Goal: Information Seeking & Learning: Compare options

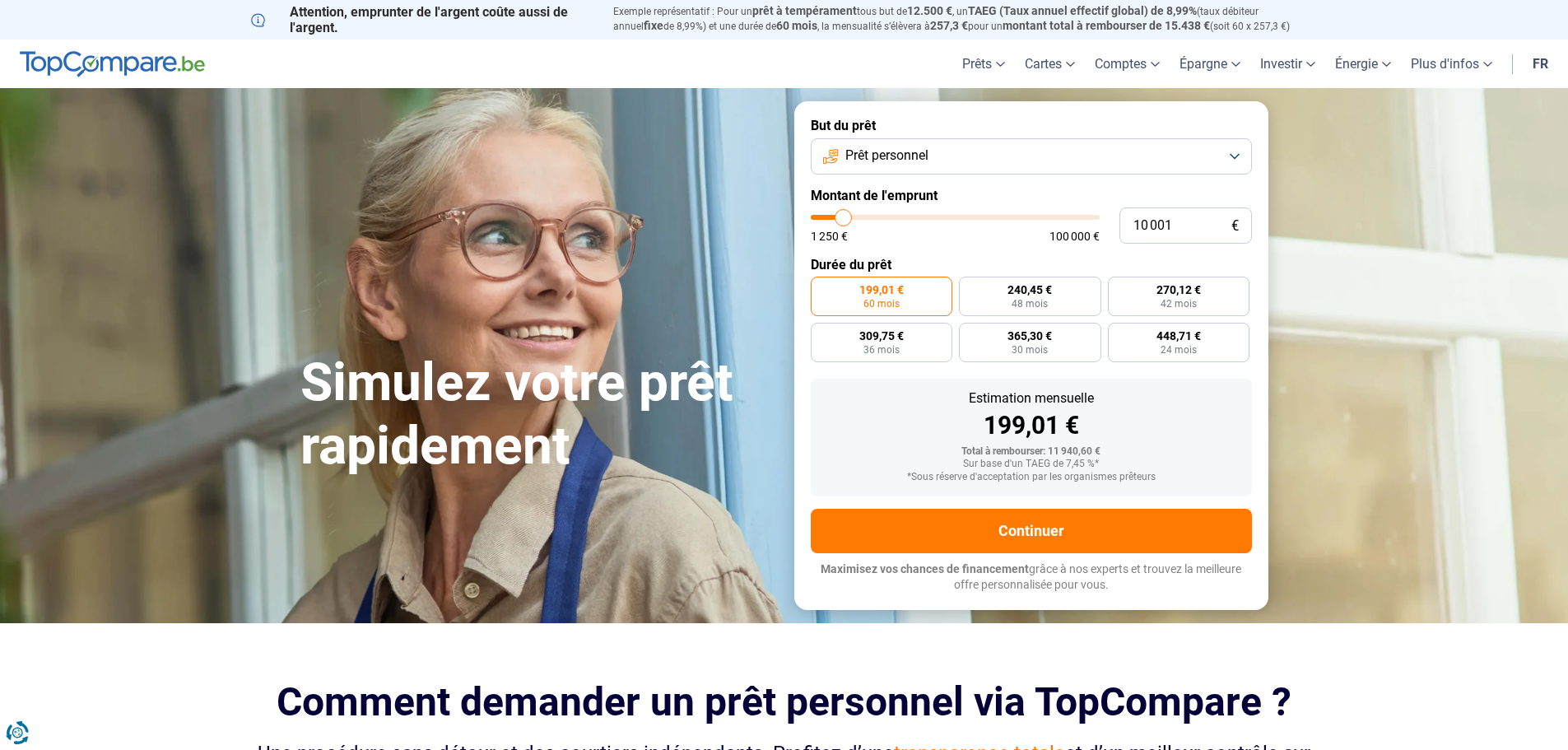
click at [980, 158] on button "Prêt personnel" at bounding box center [1031, 155] width 441 height 36
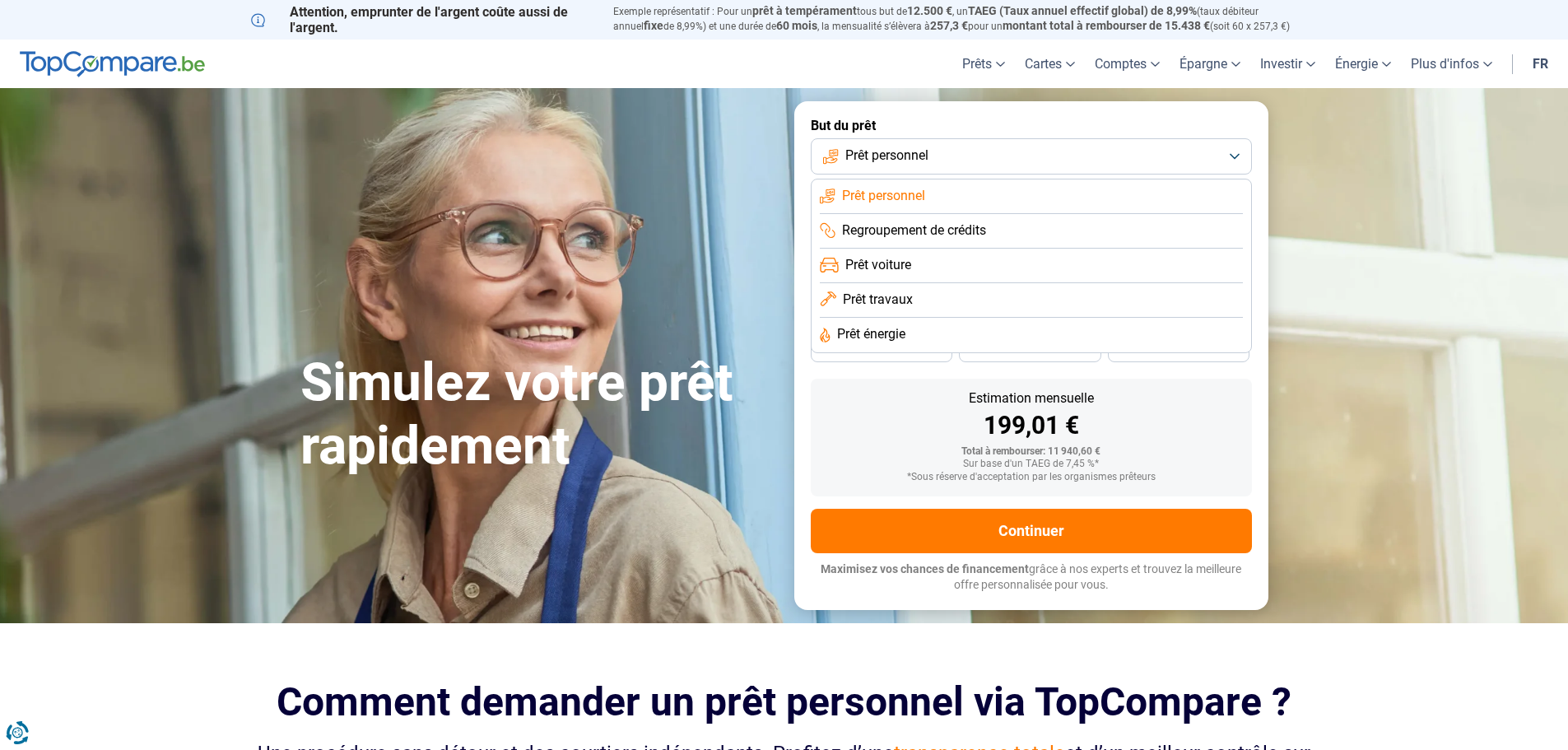
click at [891, 299] on span "Prêt travaux" at bounding box center [877, 299] width 70 height 18
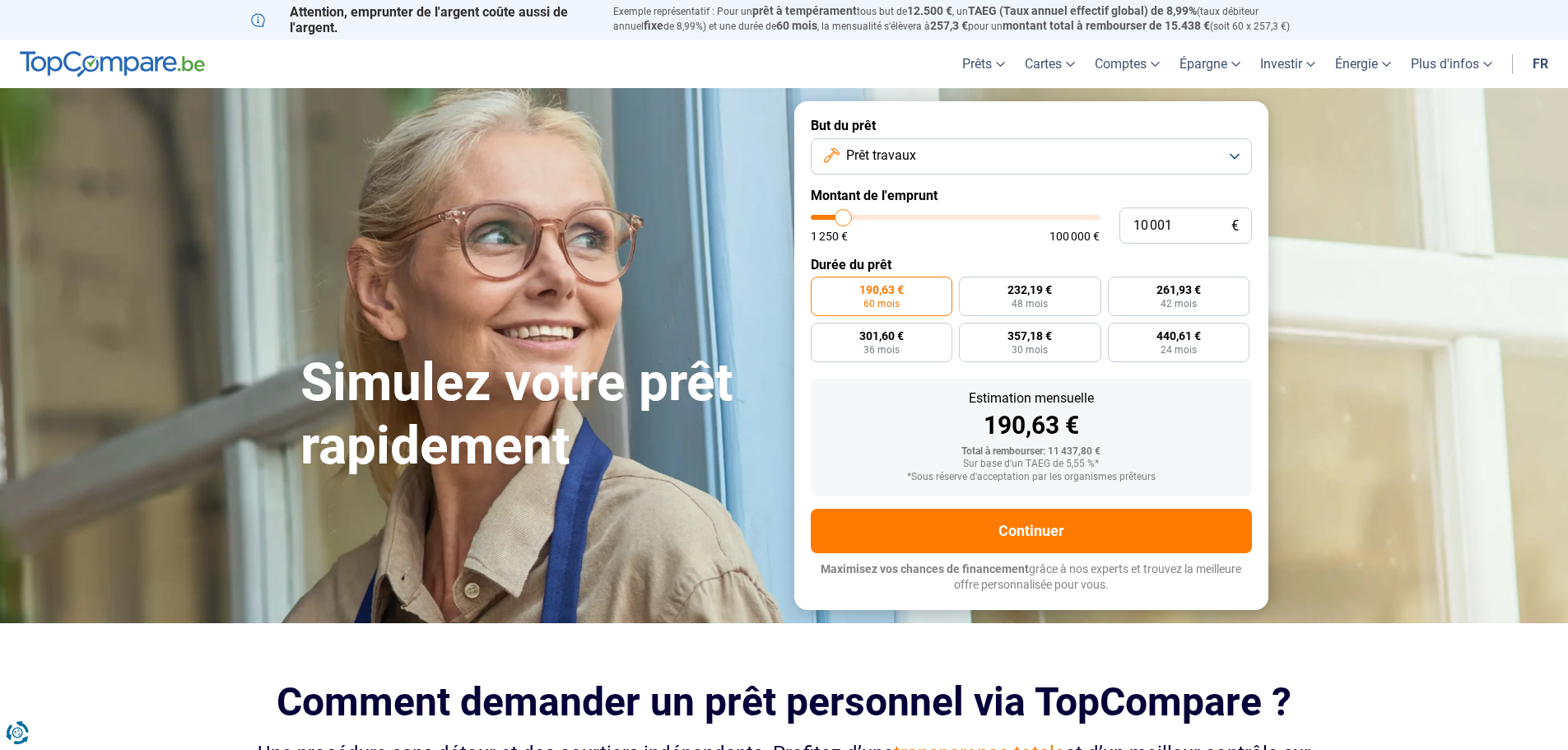
type input "11 500"
type input "11500"
type input "11 750"
type input "11750"
type input "12 000"
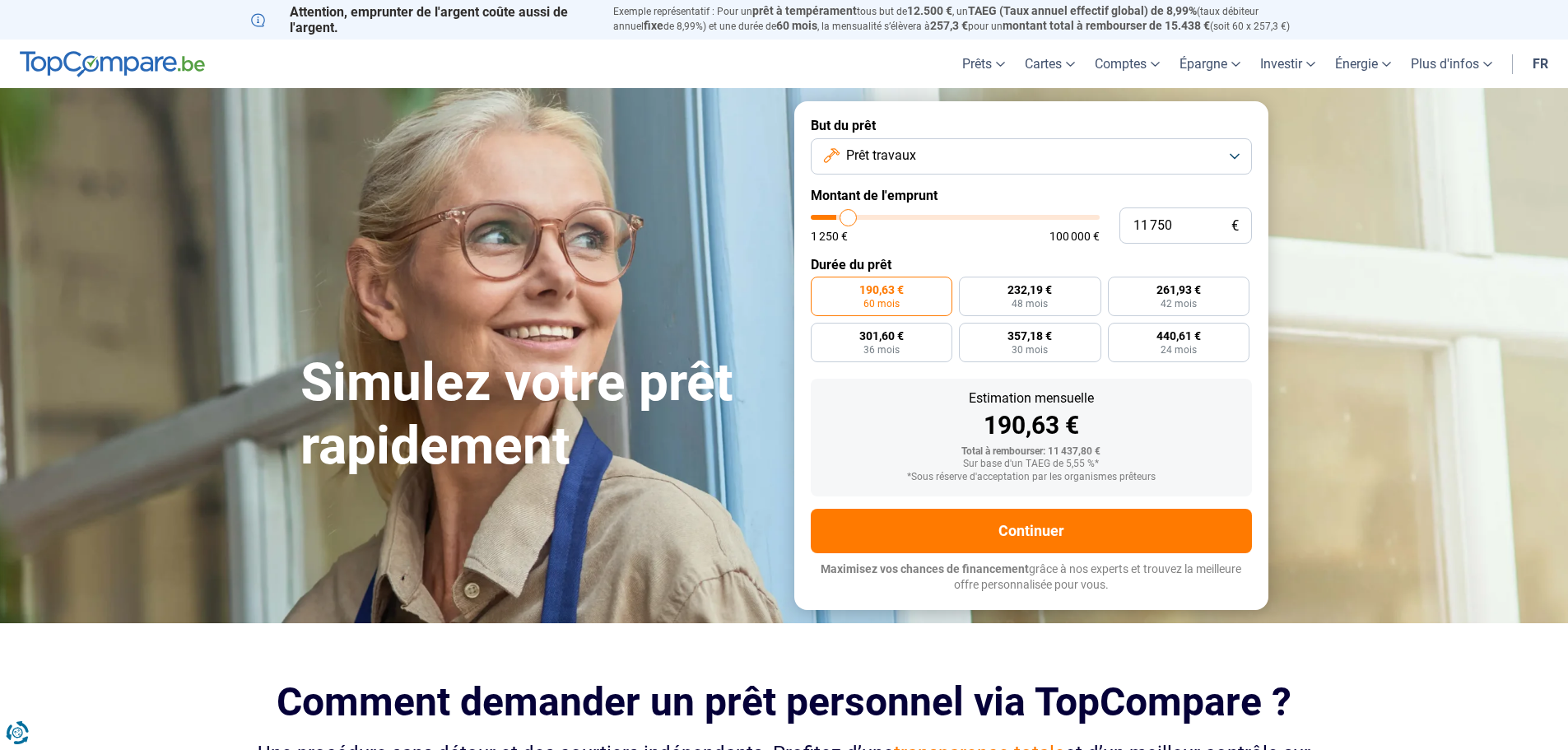
type input "12000"
type input "12 500"
type input "12500"
type input "12 750"
type input "12750"
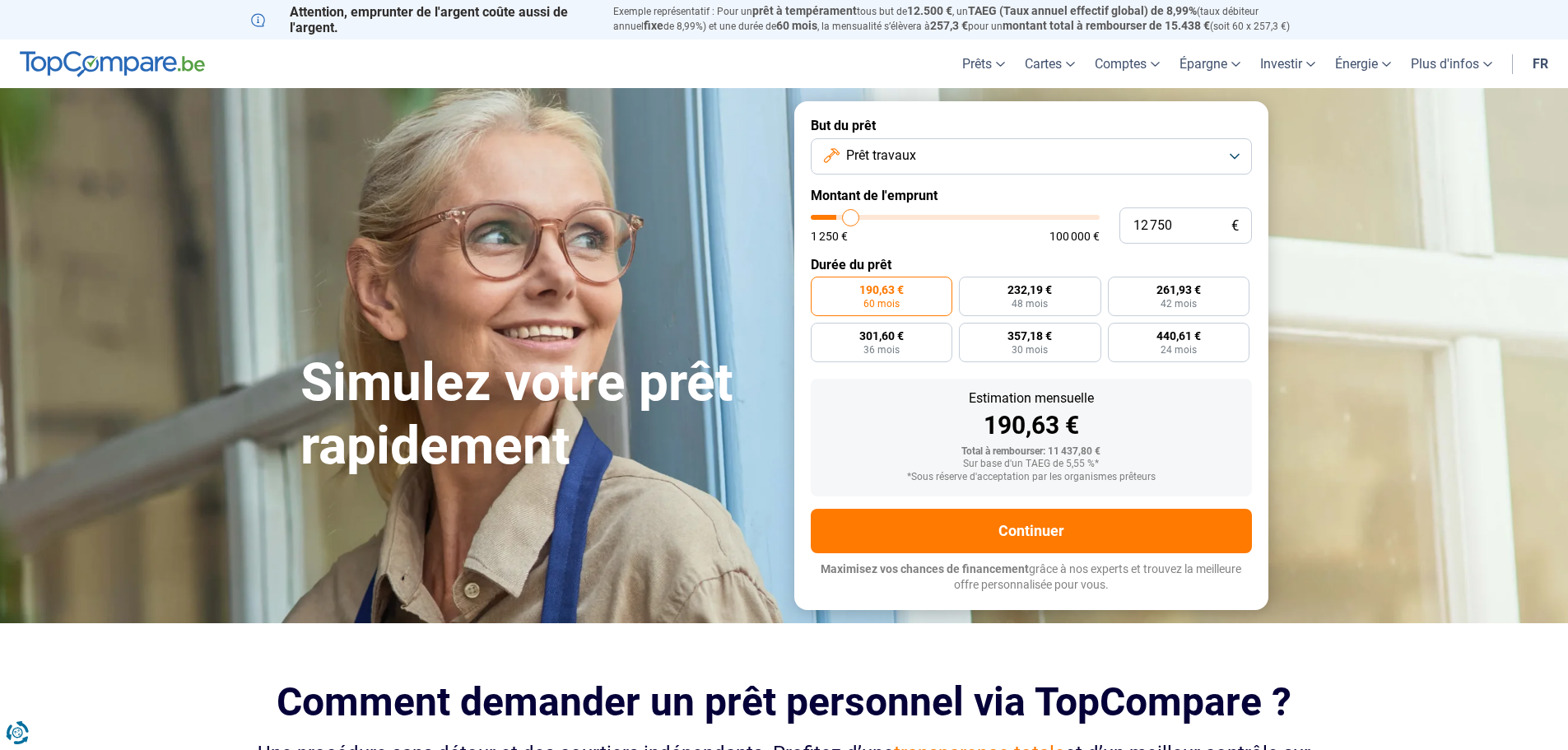
type input "13 000"
type input "13000"
type input "13 250"
type input "13250"
type input "13 500"
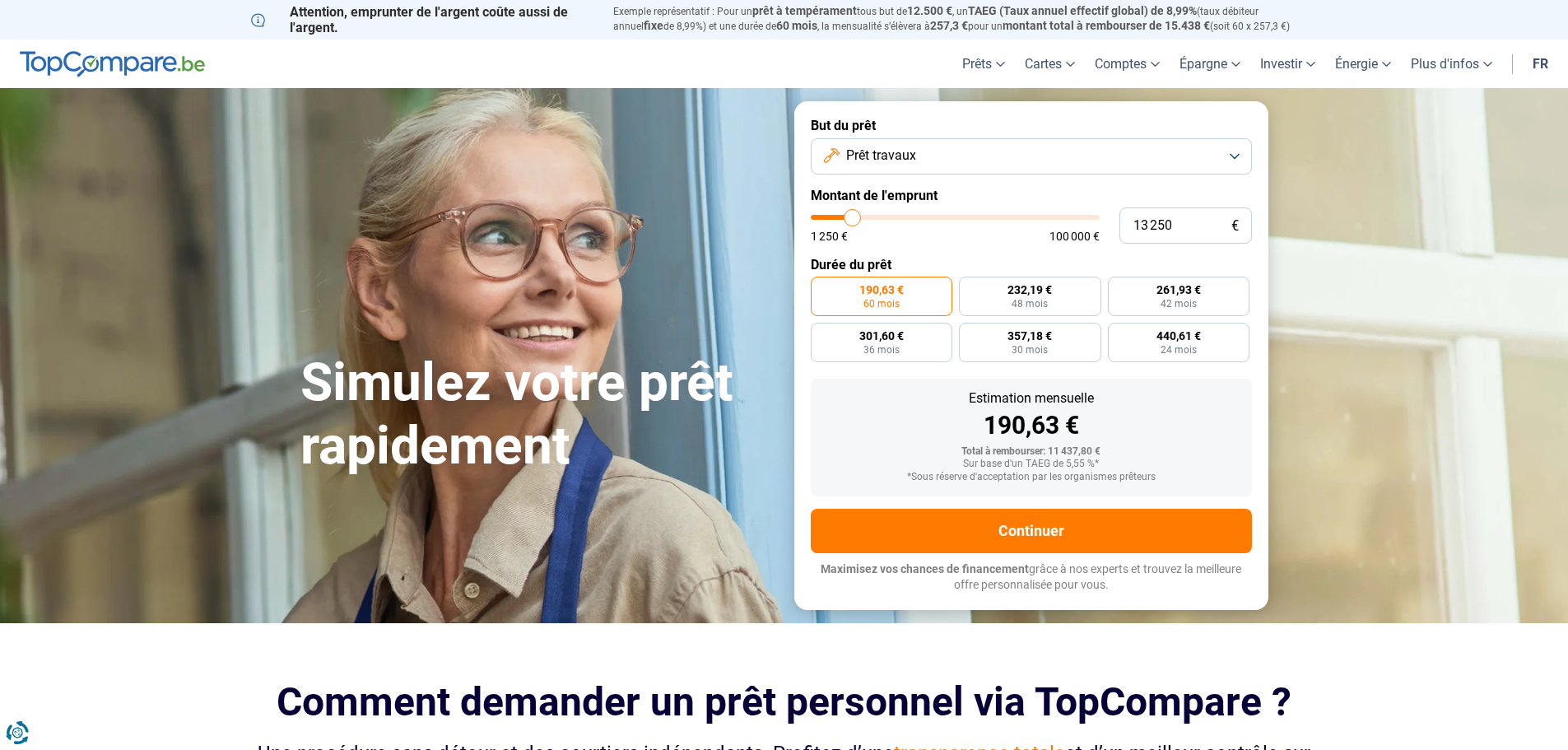
type input "13500"
type input "14 000"
type input "14000"
type input "14 250"
type input "14250"
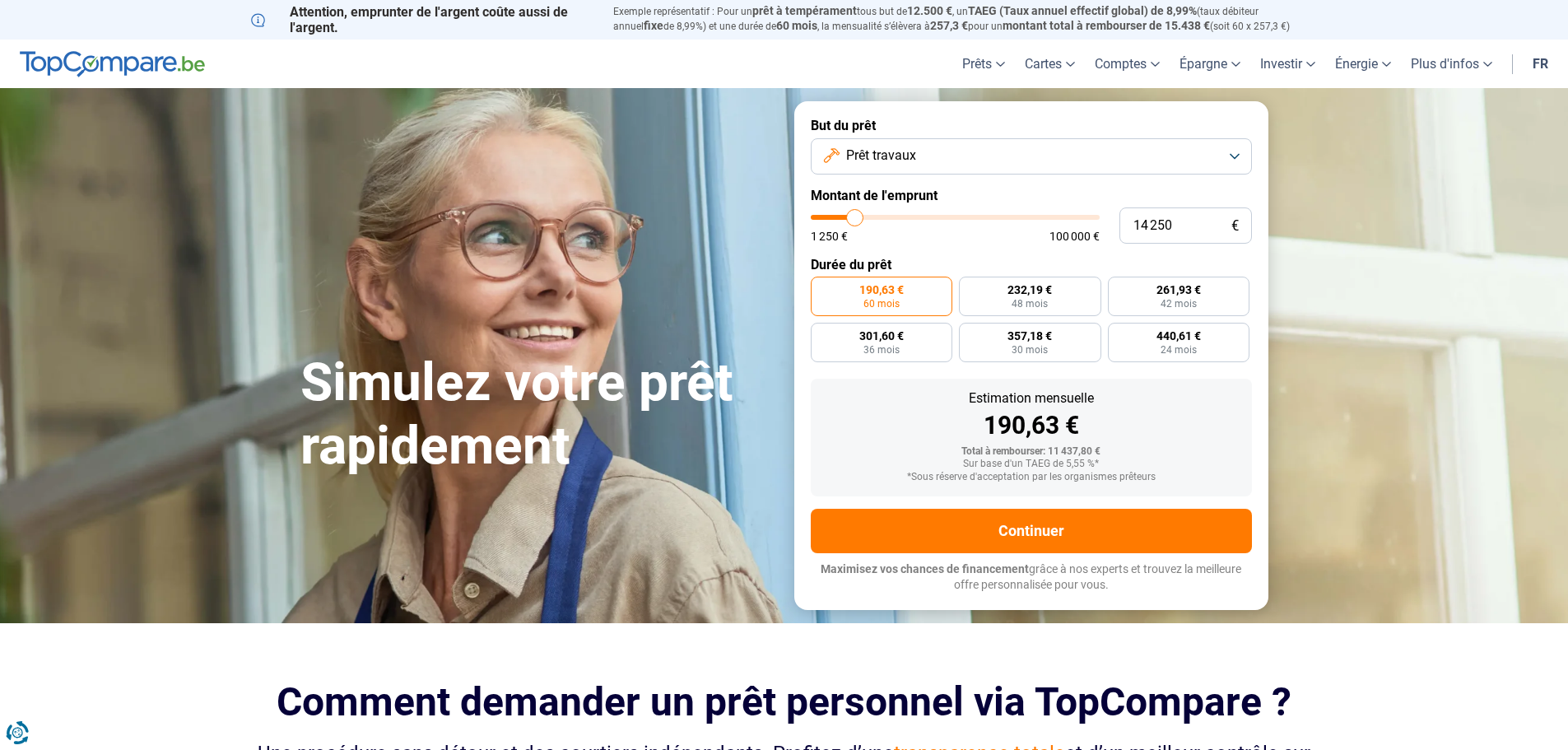
type input "14 500"
type input "14500"
type input "14 750"
type input "14750"
type input "15 000"
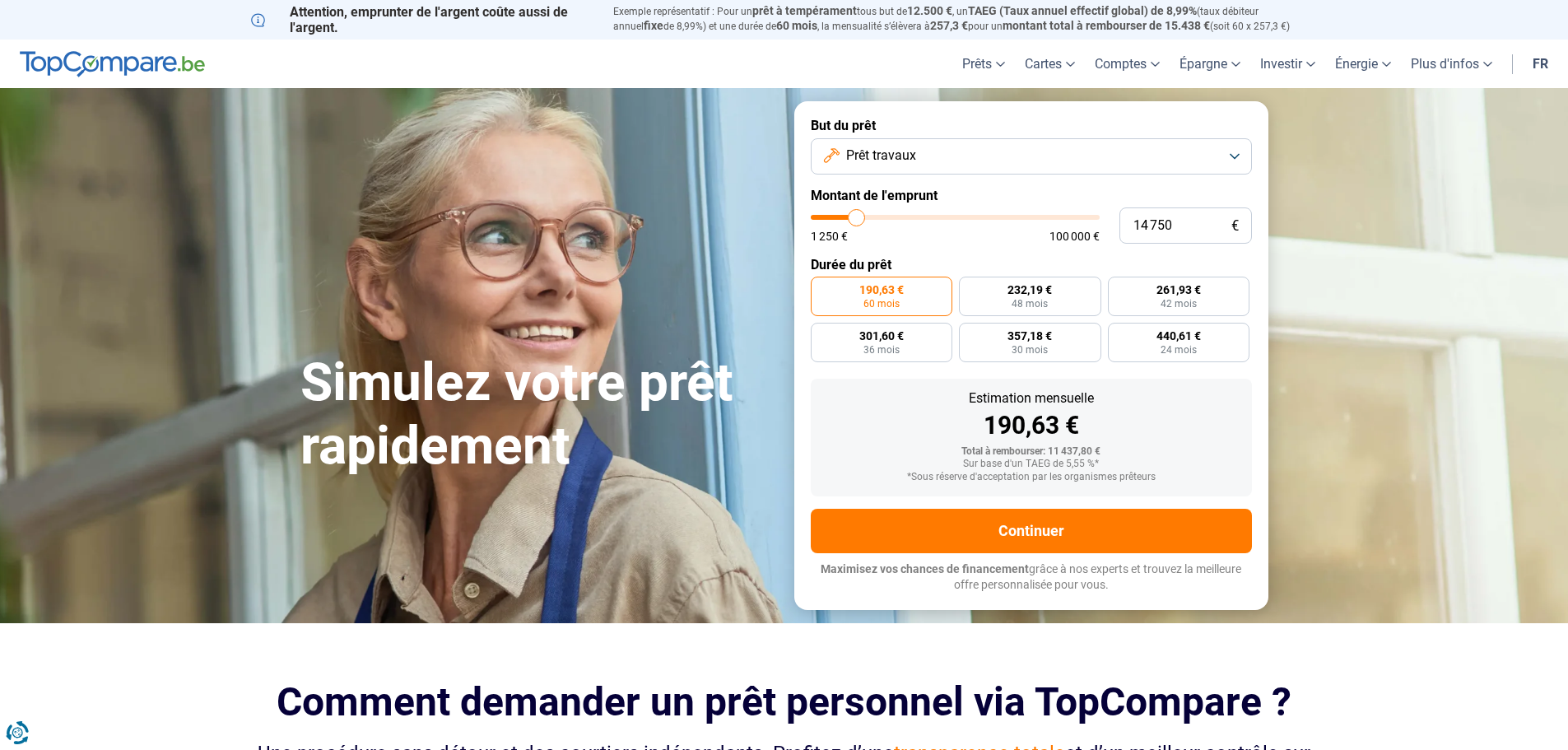
type input "15000"
type input "15 500"
type input "15500"
type input "15 750"
type input "15750"
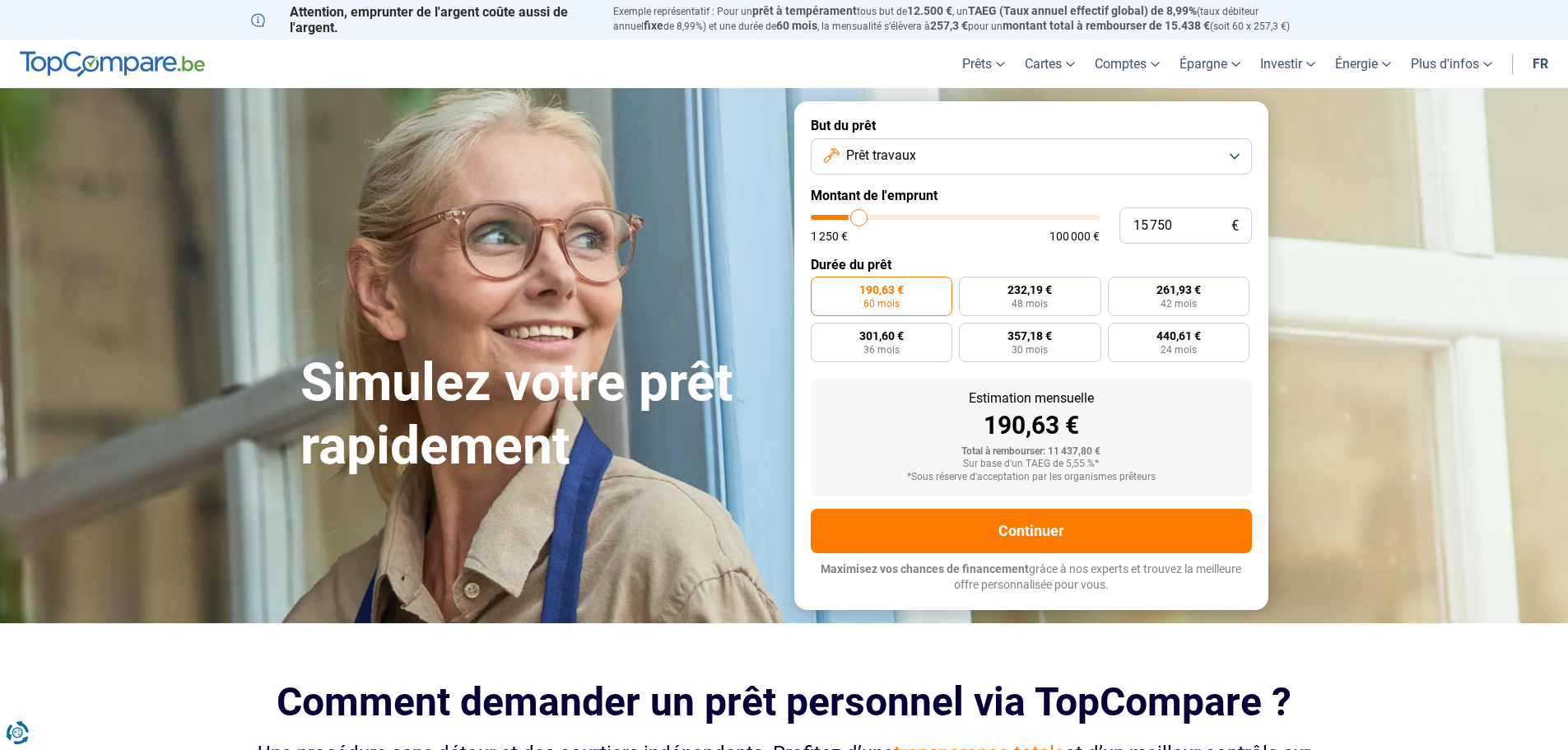
type input "16 000"
type input "16000"
type input "16 250"
type input "16250"
type input "16 500"
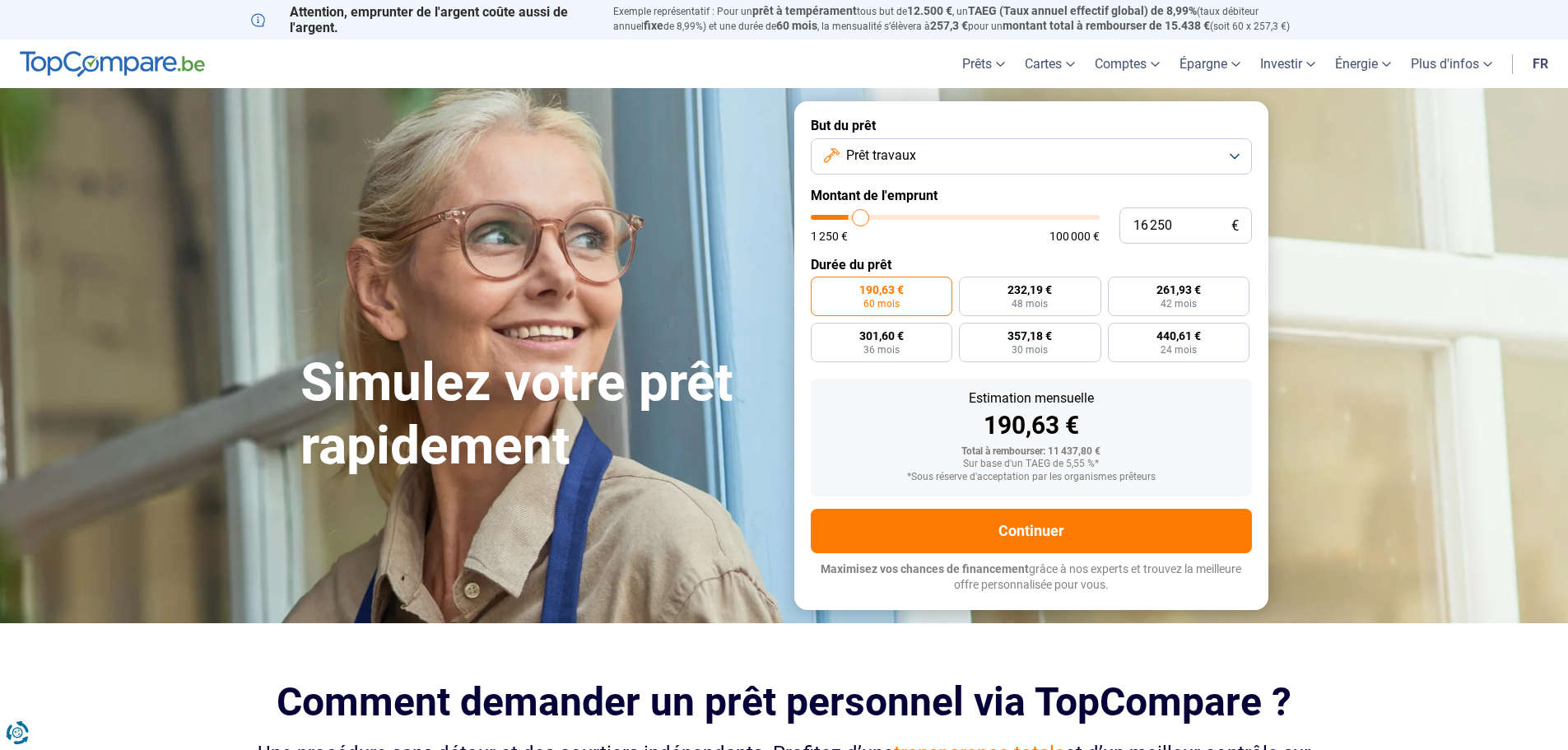
type input "16500"
type input "17 000"
type input "17000"
type input "17 250"
type input "17250"
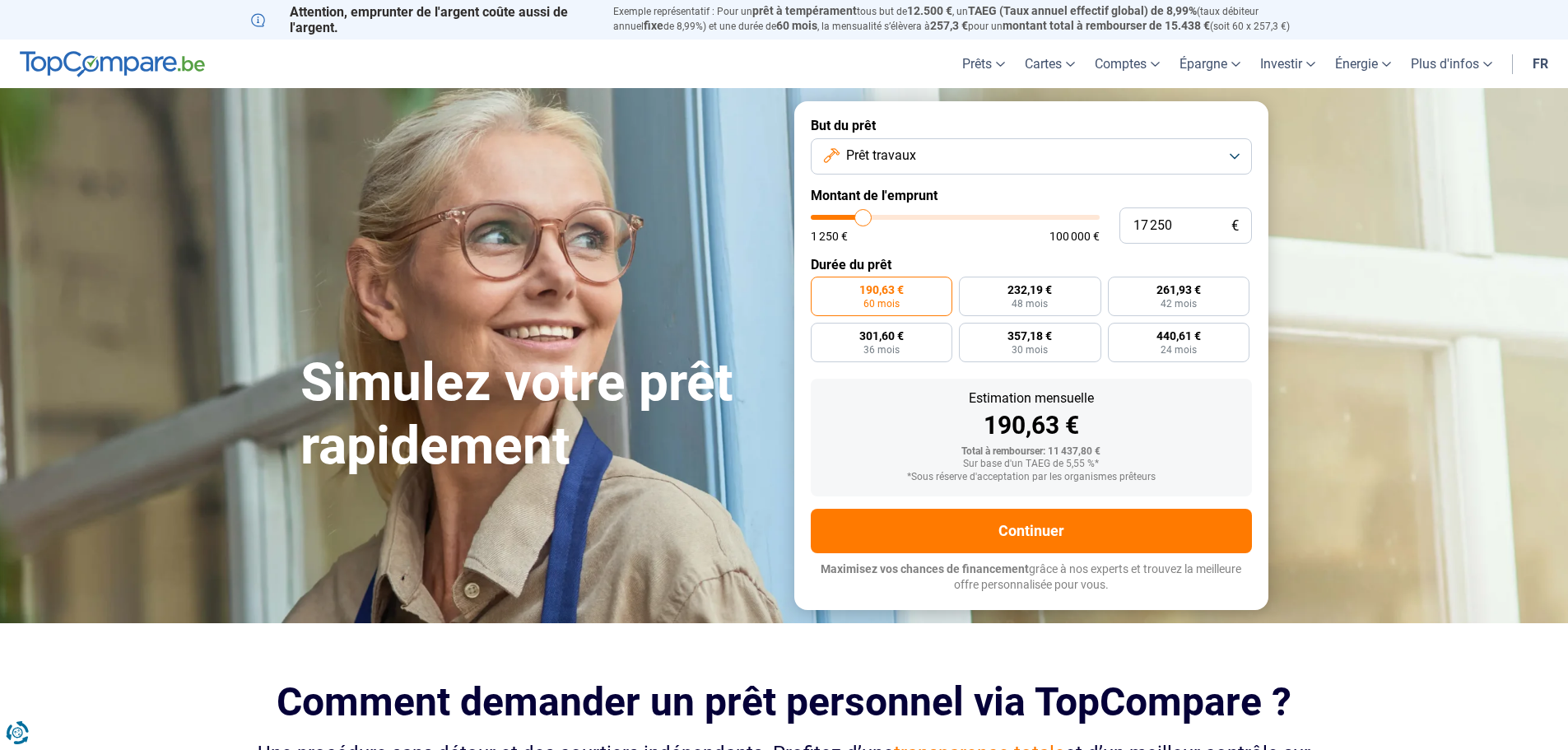
type input "17 500"
type input "17500"
type input "18 000"
type input "18000"
type input "18 500"
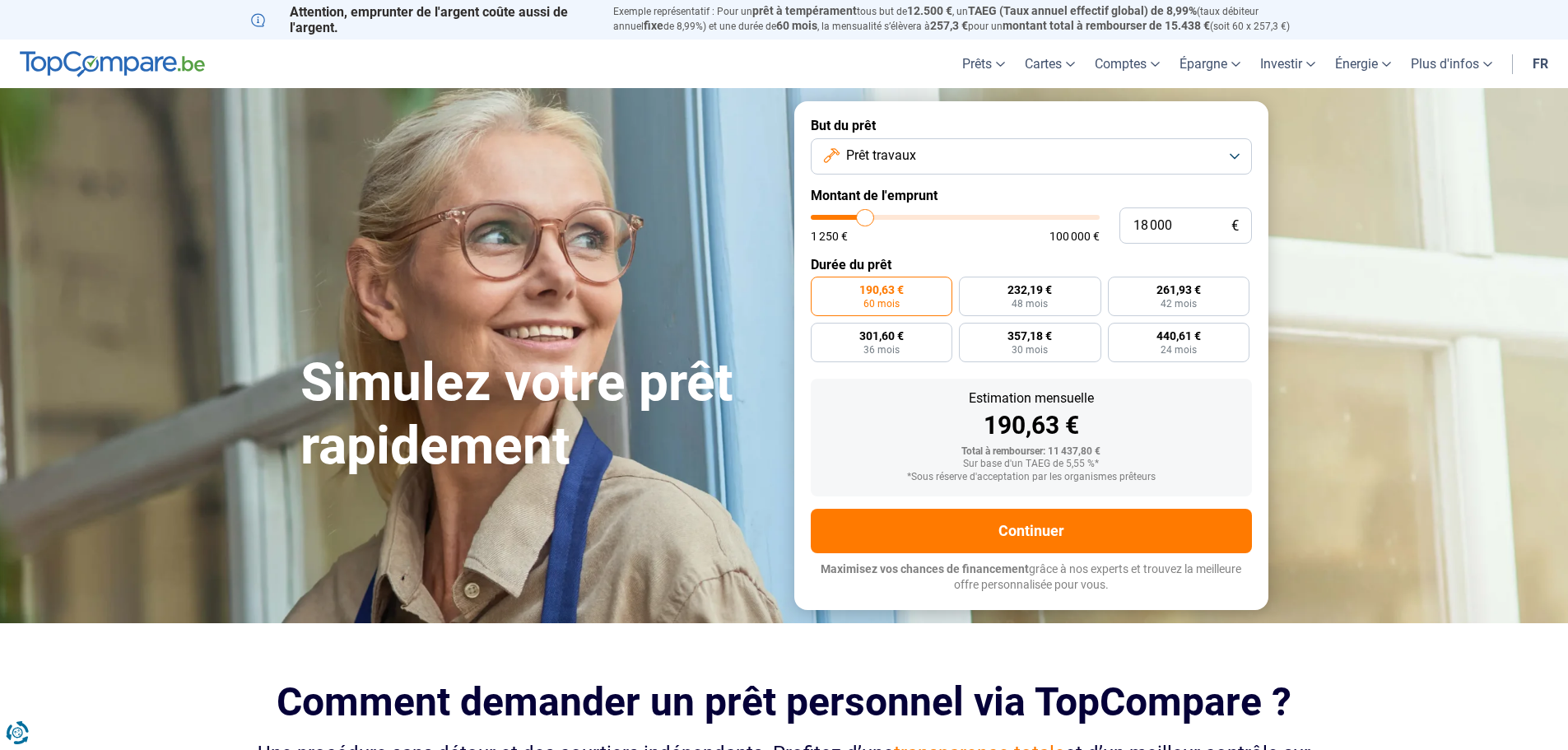
type input "18500"
type input "18 750"
type input "18750"
type input "19 000"
type input "19000"
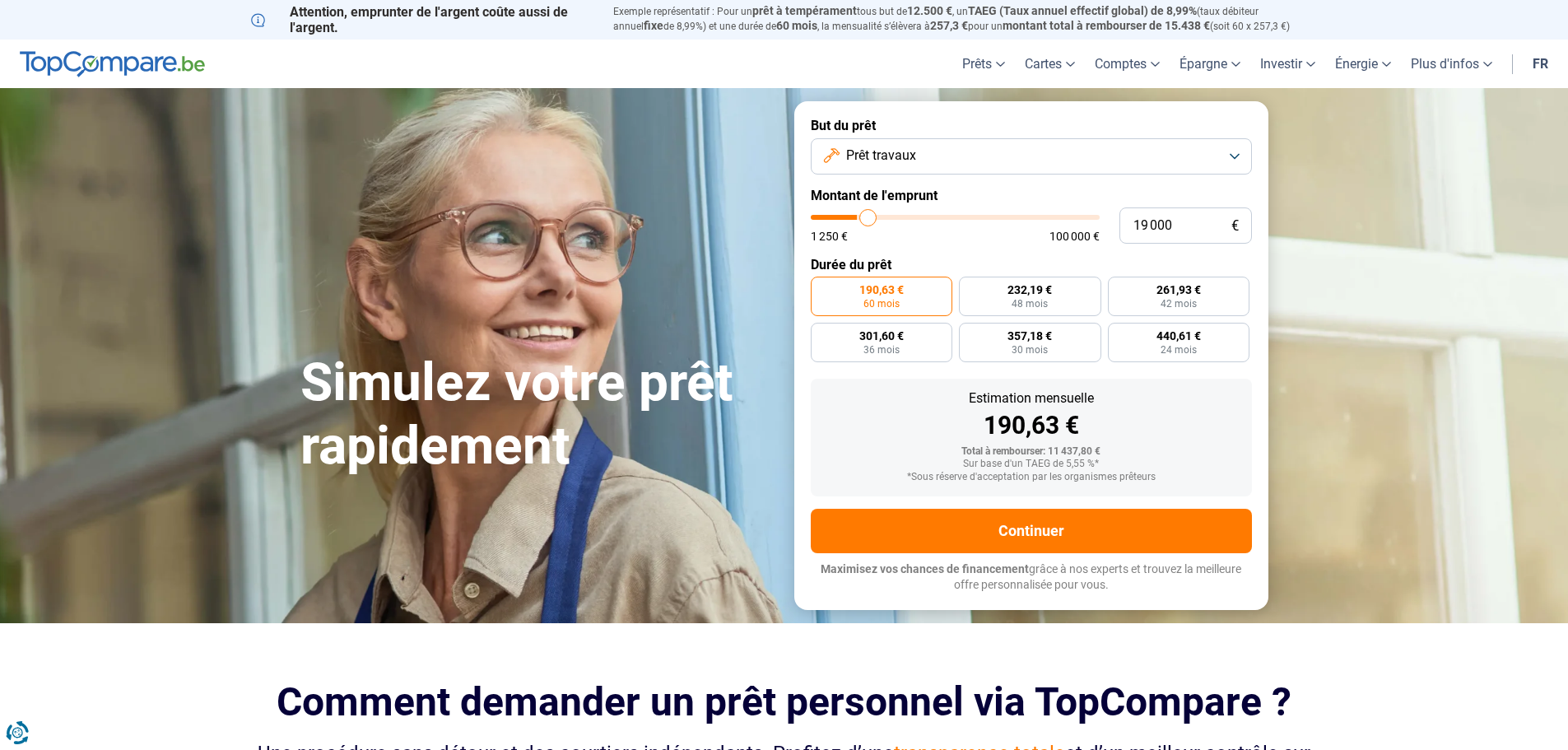
type input "19 250"
type input "19250"
type input "19 750"
type input "19750"
type input "20 000"
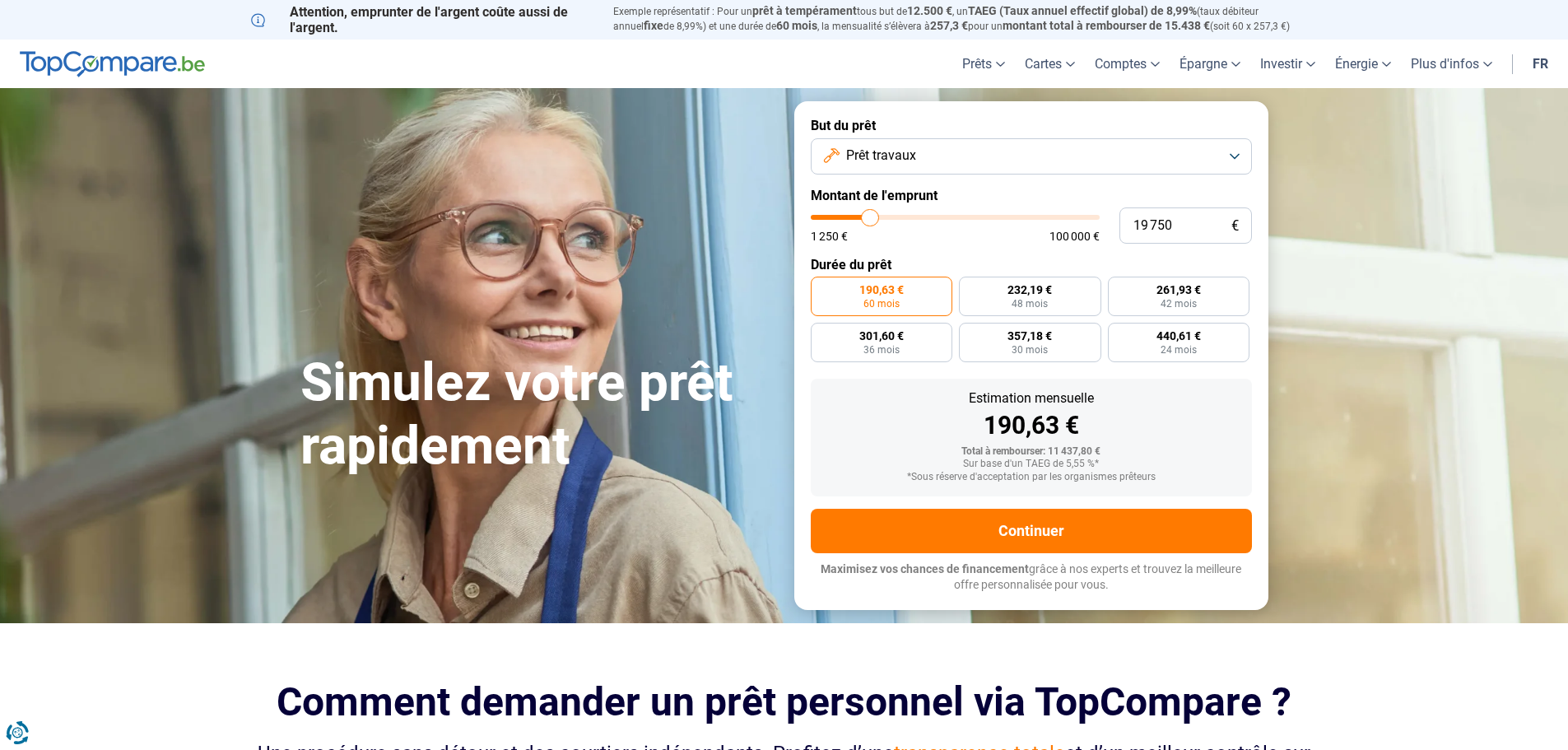
type input "20000"
type input "20 250"
type input "20250"
type input "20 500"
type input "20500"
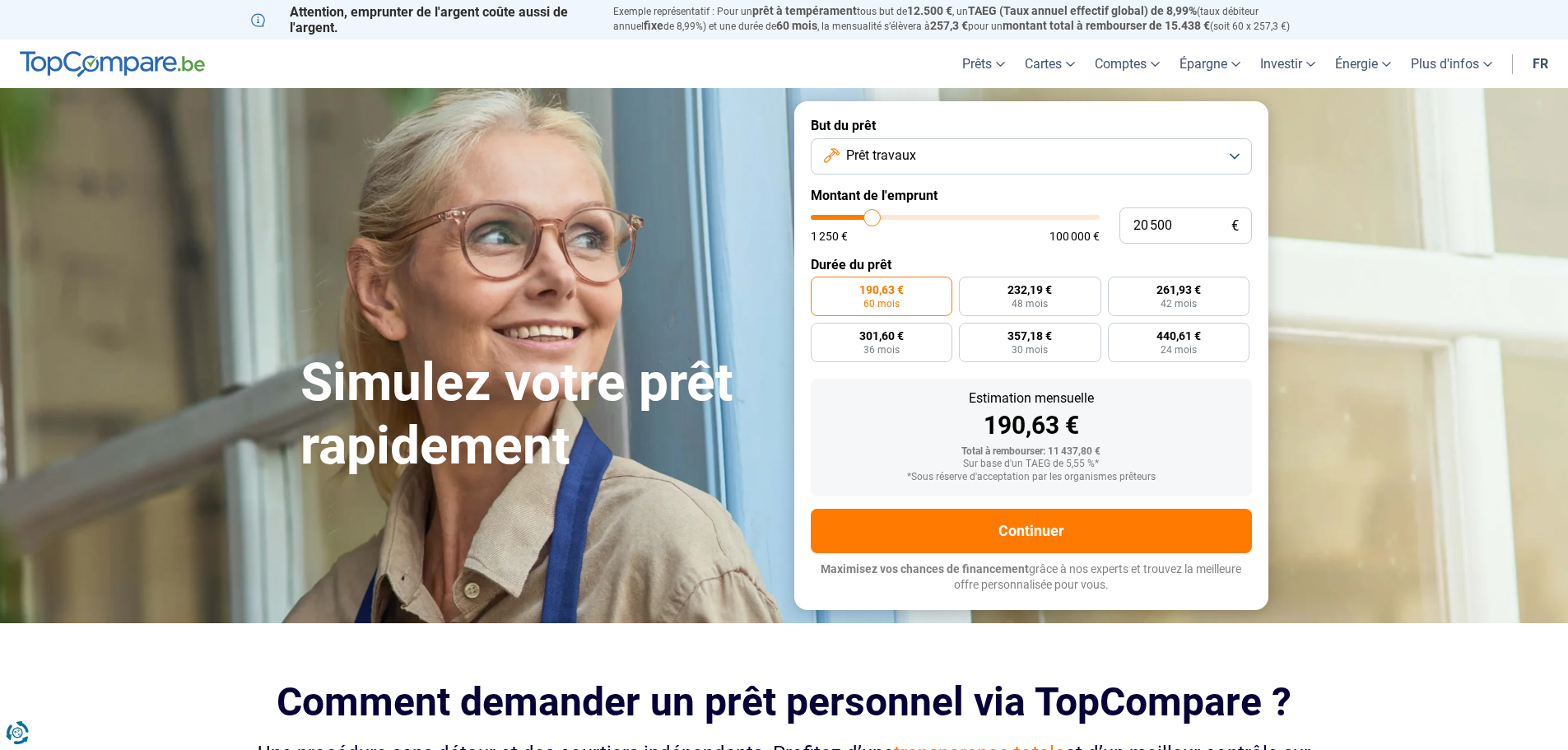
type input "20 750"
type input "20750"
type input "21 250"
type input "21250"
type input "21 750"
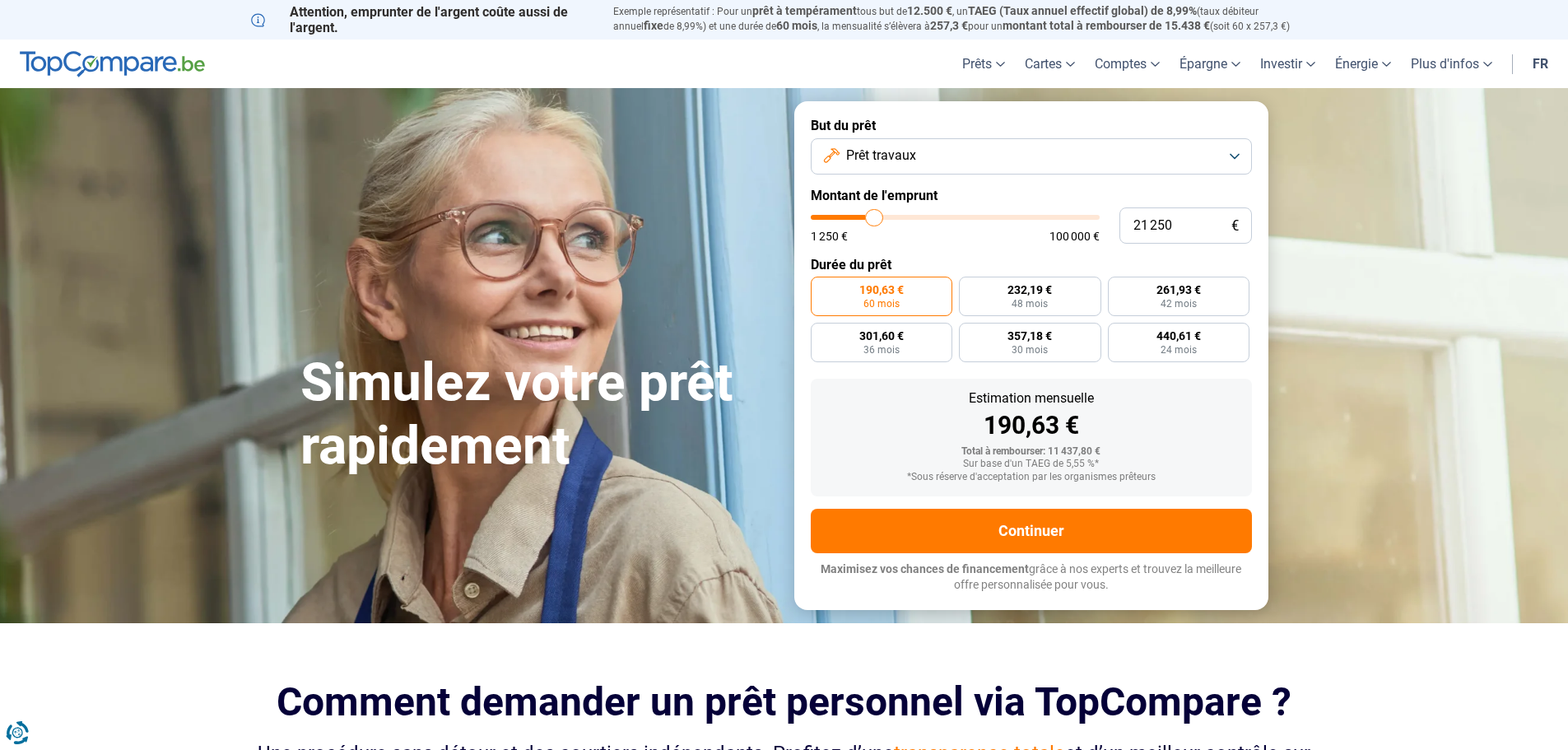
type input "21750"
type input "22 000"
type input "22000"
type input "22 250"
type input "22250"
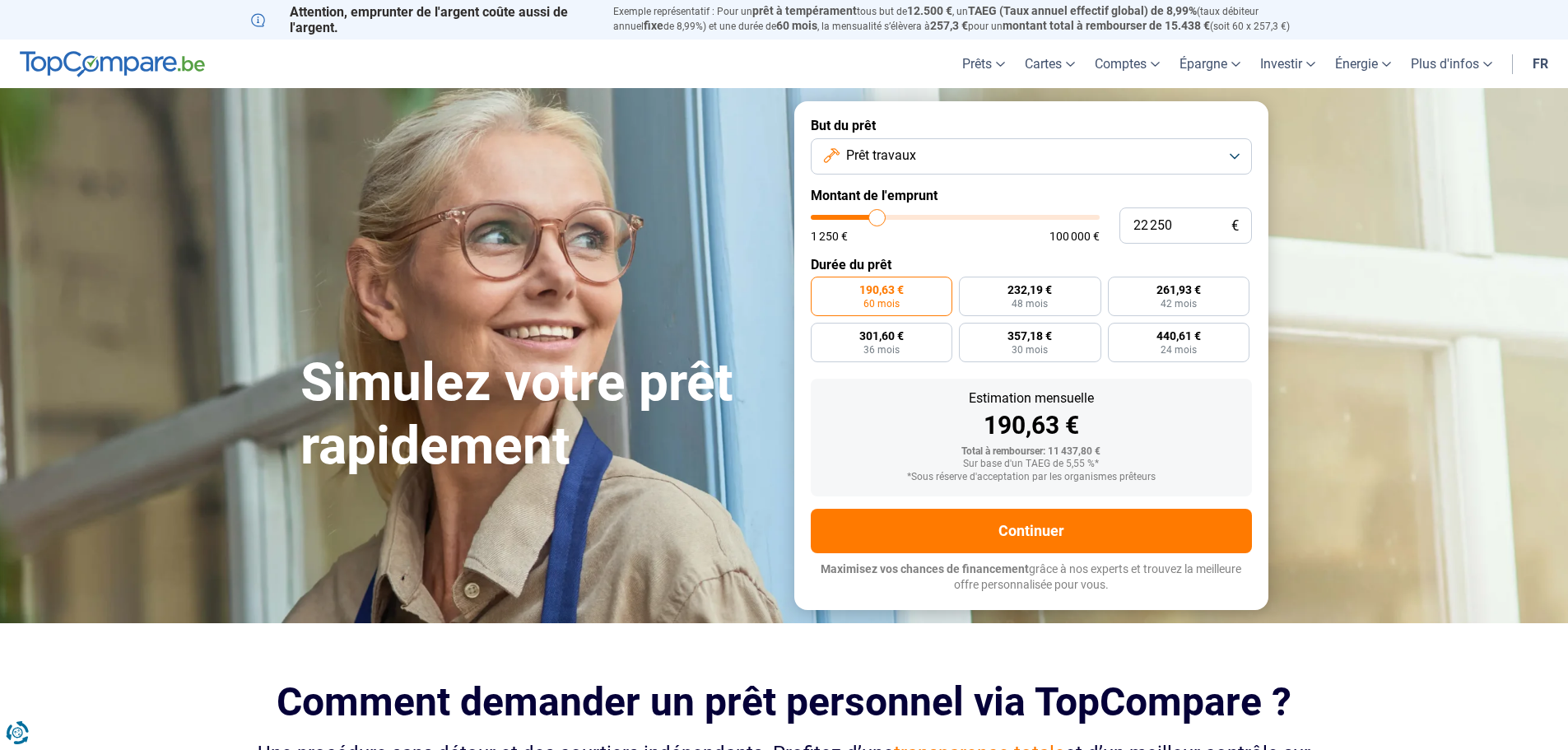
type input "22 750"
type input "22750"
type input "23 500"
type input "23500"
type input "24 250"
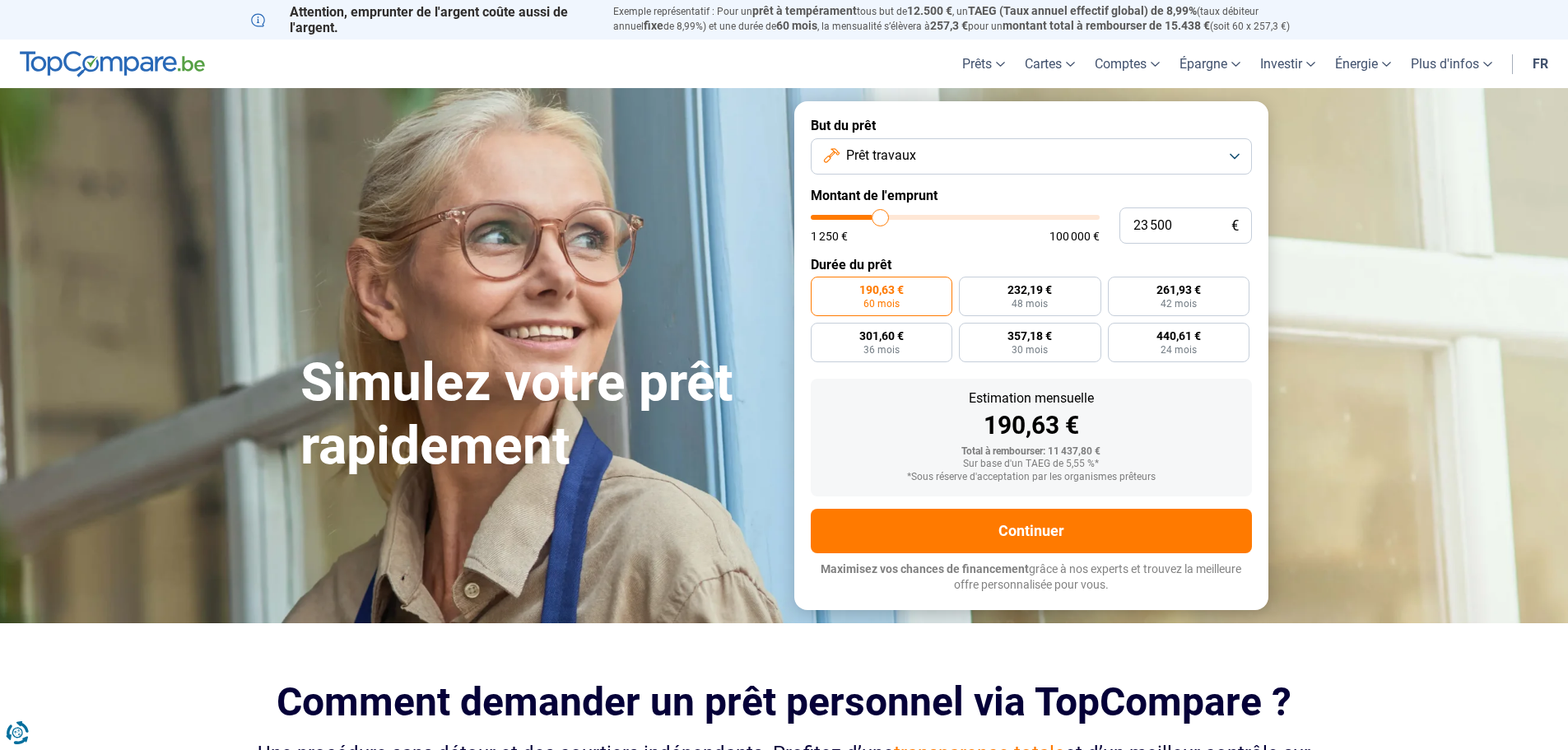
type input "24250"
type input "24 750"
type input "24750"
type input "25 000"
drag, startPoint x: 847, startPoint y: 221, endPoint x: 885, endPoint y: 218, distance: 38.1
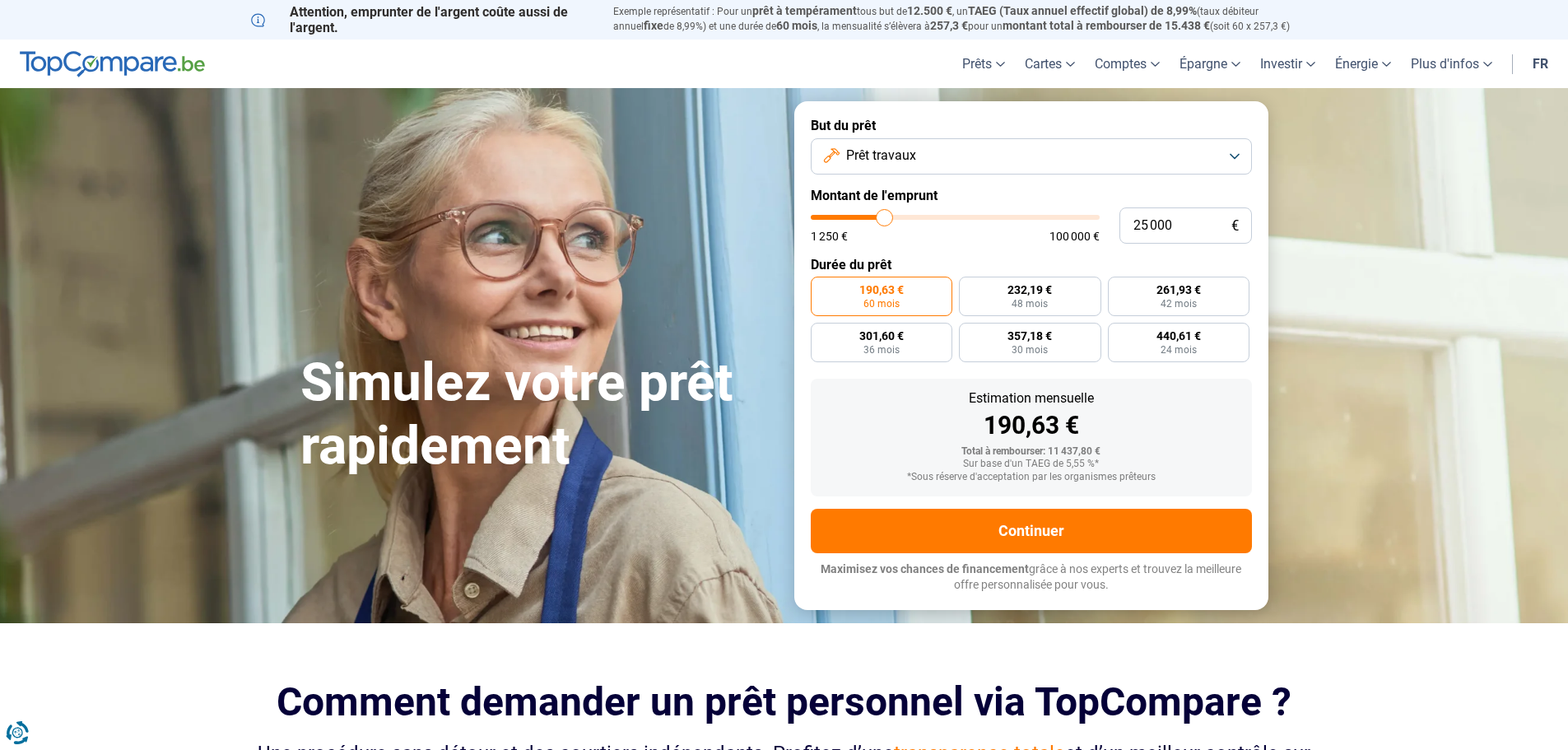
type input "25000"
click at [885, 218] on input "range" at bounding box center [954, 217] width 289 height 5
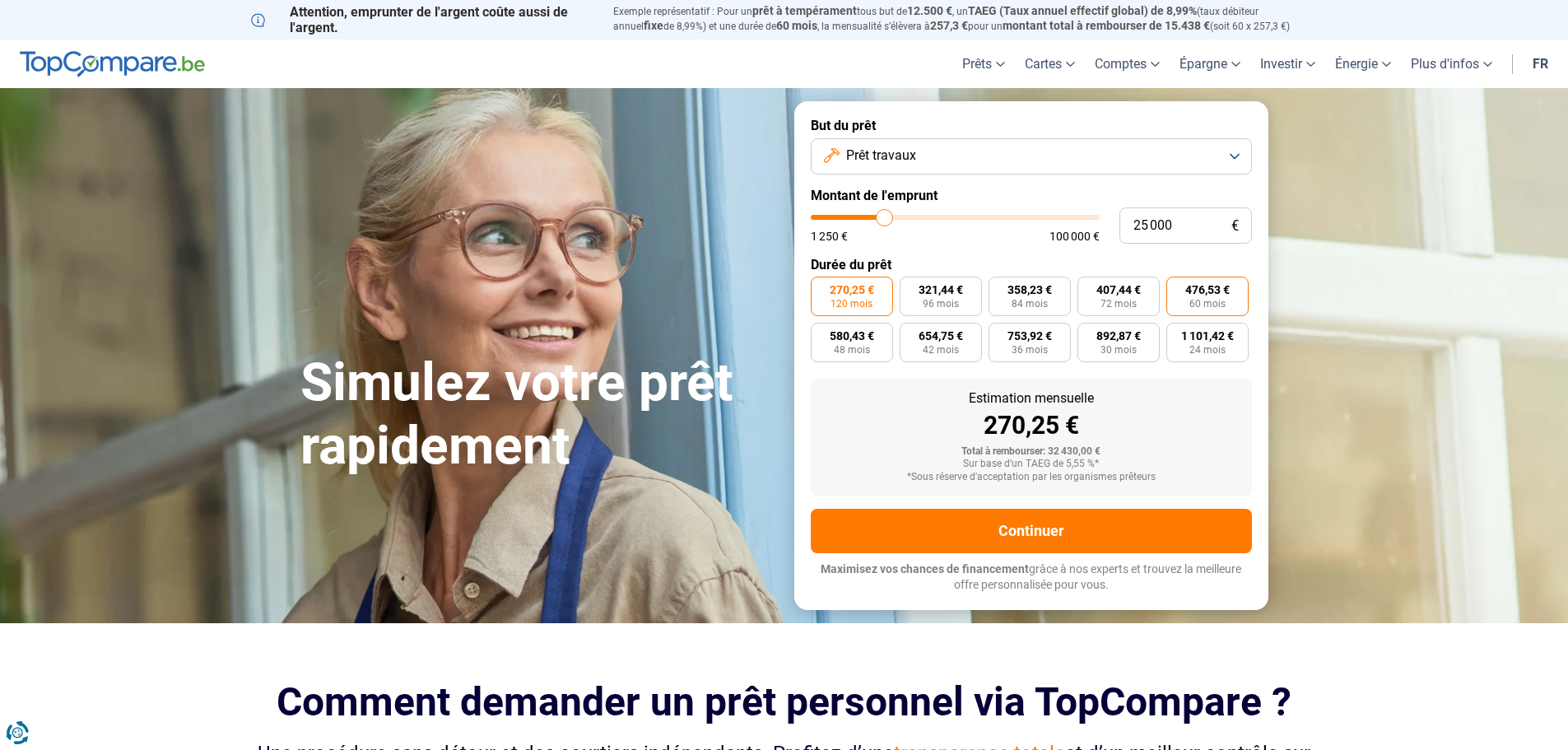
click at [1186, 291] on span "476,53 €" at bounding box center [1208, 290] width 45 height 12
click at [1176, 288] on input "476,53 € 60 mois" at bounding box center [1171, 282] width 11 height 11
radio input "true"
type input "26 250"
type input "26250"
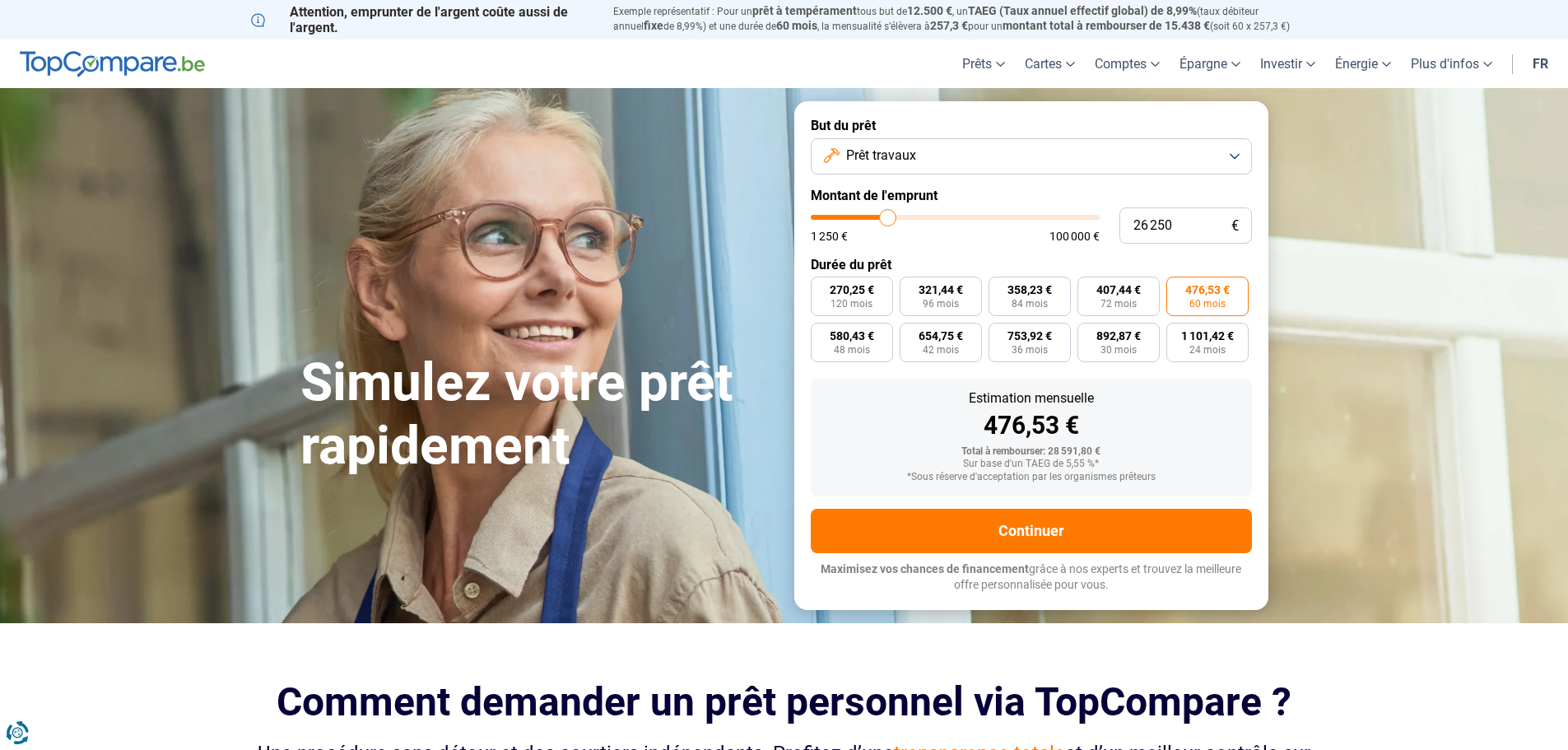
type input "26 750"
type input "26750"
type input "27 250"
type input "27250"
type input "27 500"
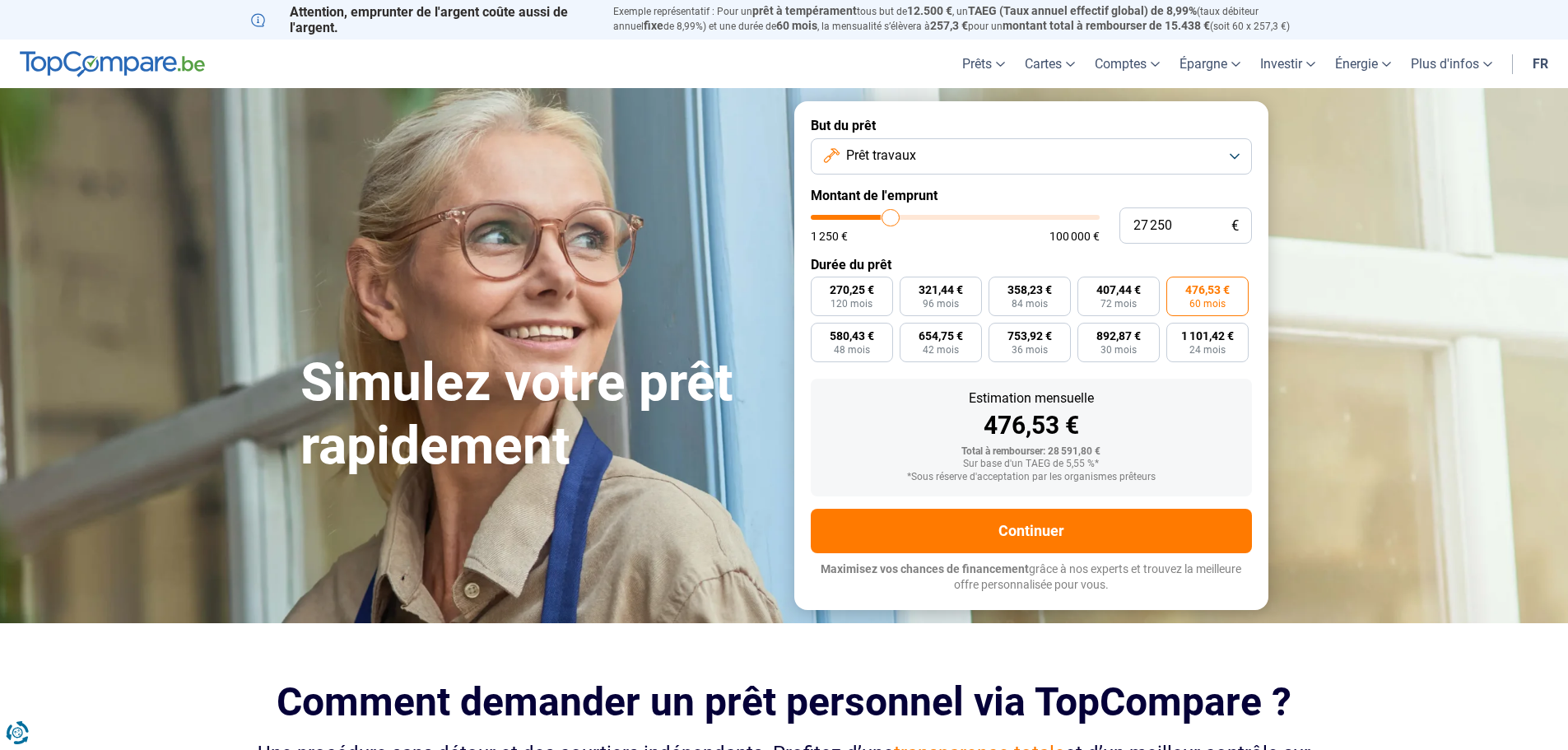
type input "27500"
type input "27 750"
type input "27750"
type input "28 000"
type input "28000"
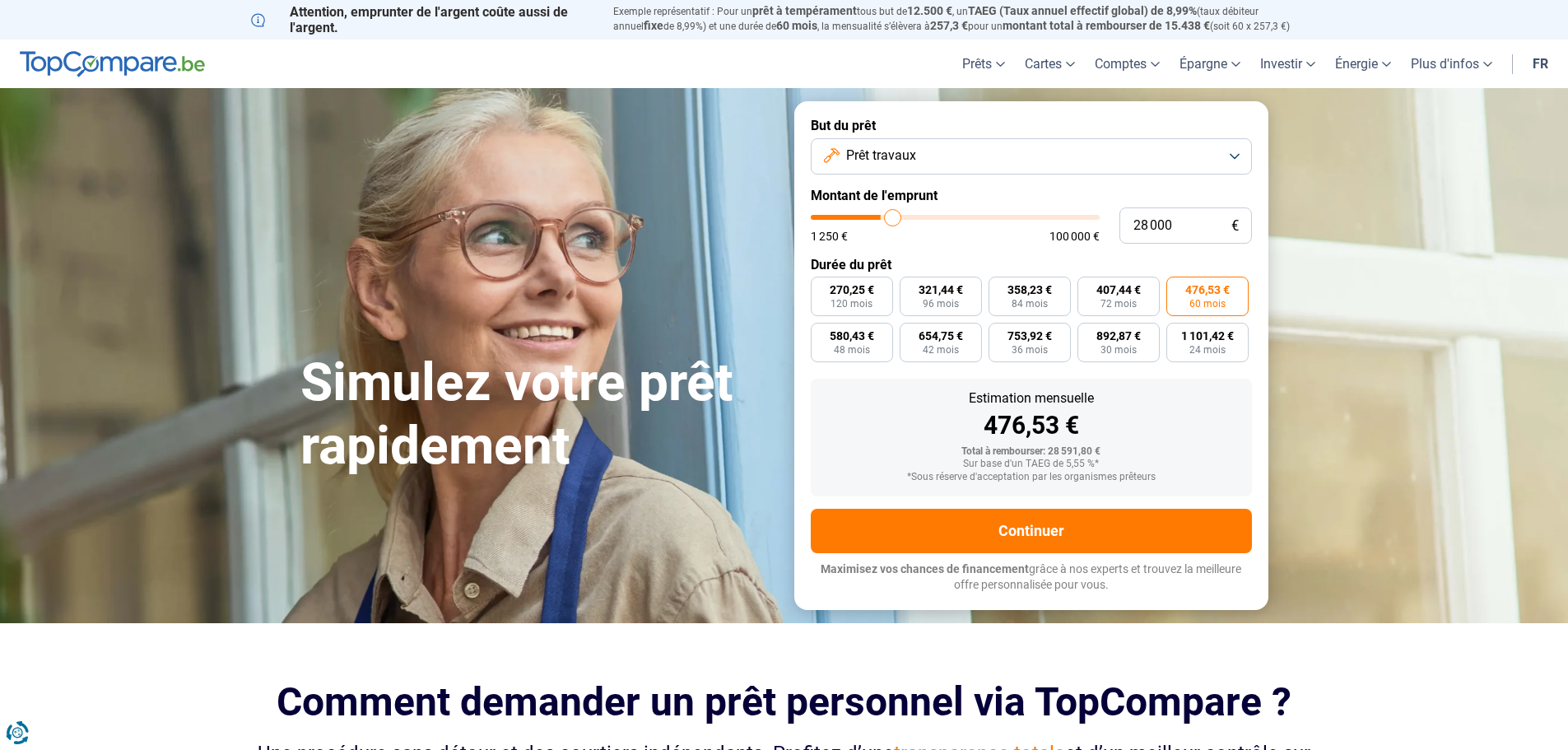
type input "28 250"
type input "28250"
type input "29 000"
type input "29000"
type input "29 250"
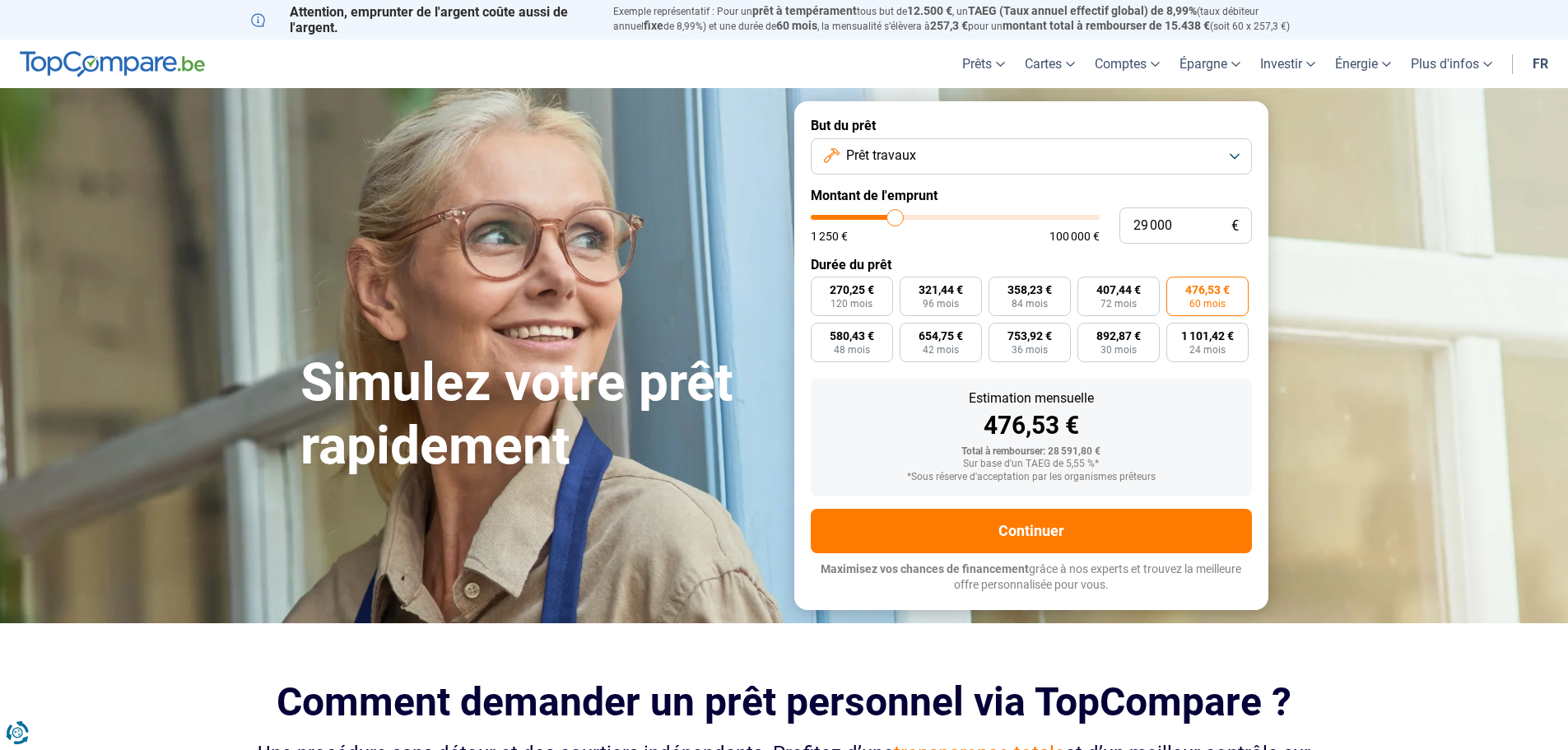
type input "29250"
type input "29 500"
type input "29500"
type input "29 750"
type input "29750"
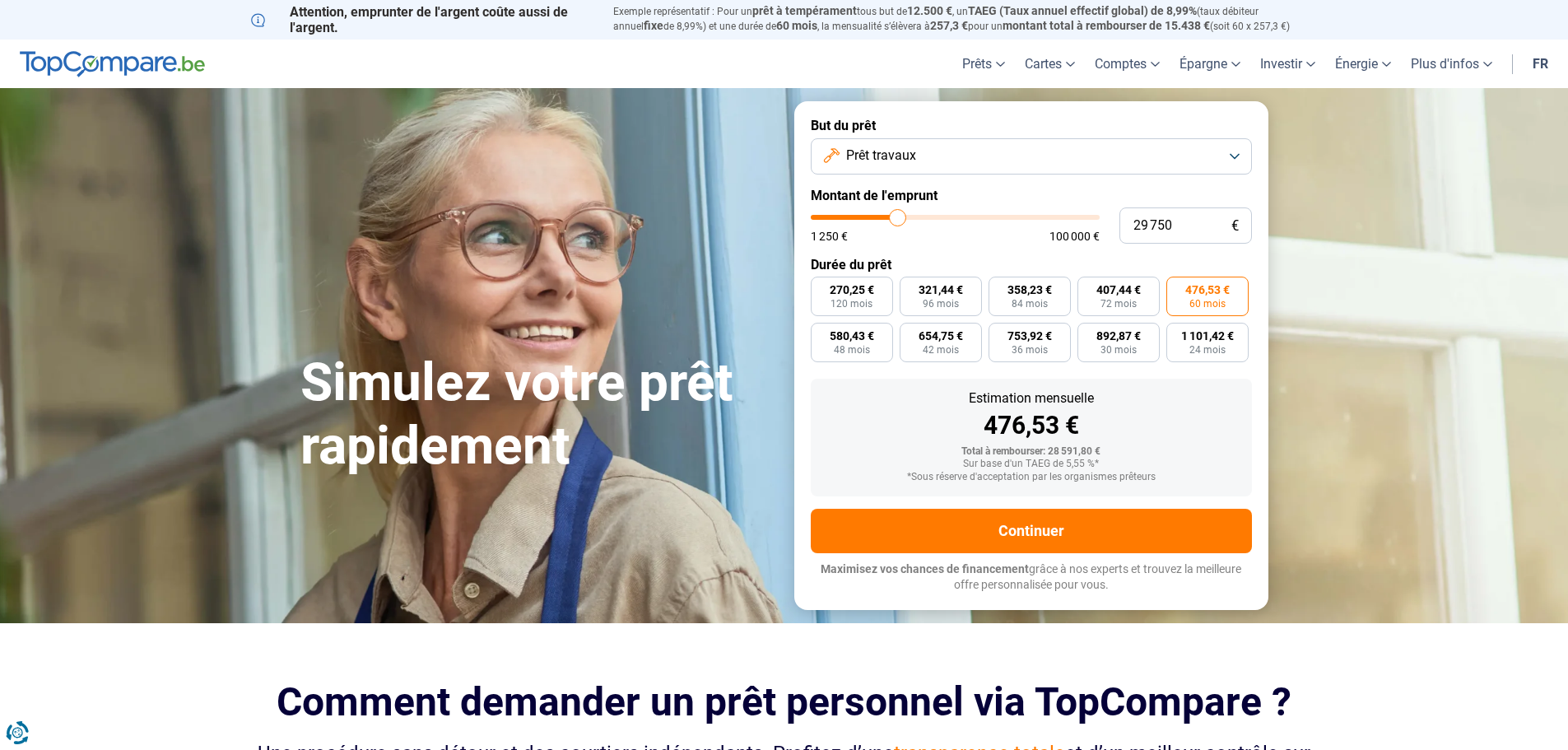
type input "30 250"
type input "30250"
type input "30 750"
type input "30750"
type input "31 000"
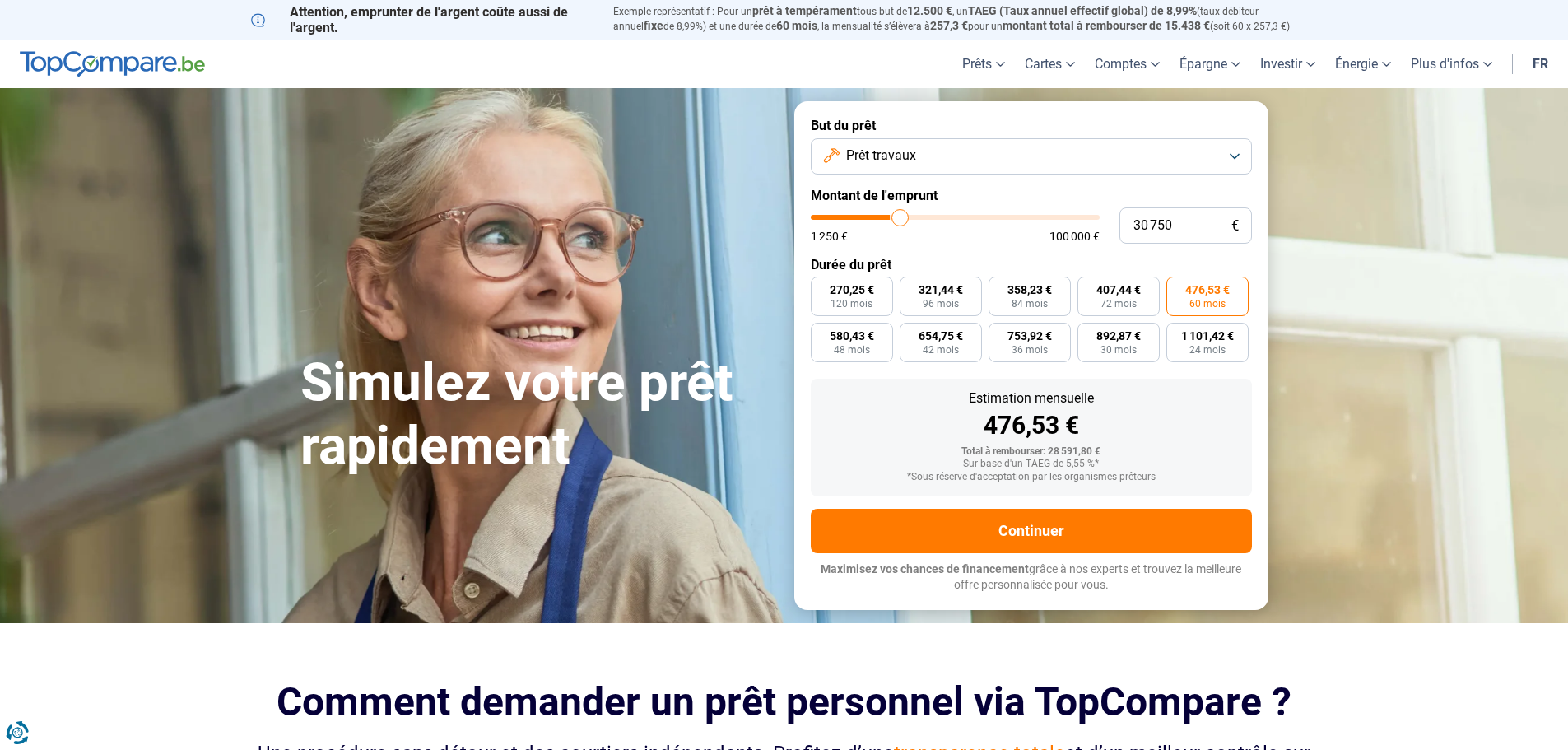
type input "31000"
type input "31 250"
type input "31250"
type input "32 000"
type input "32000"
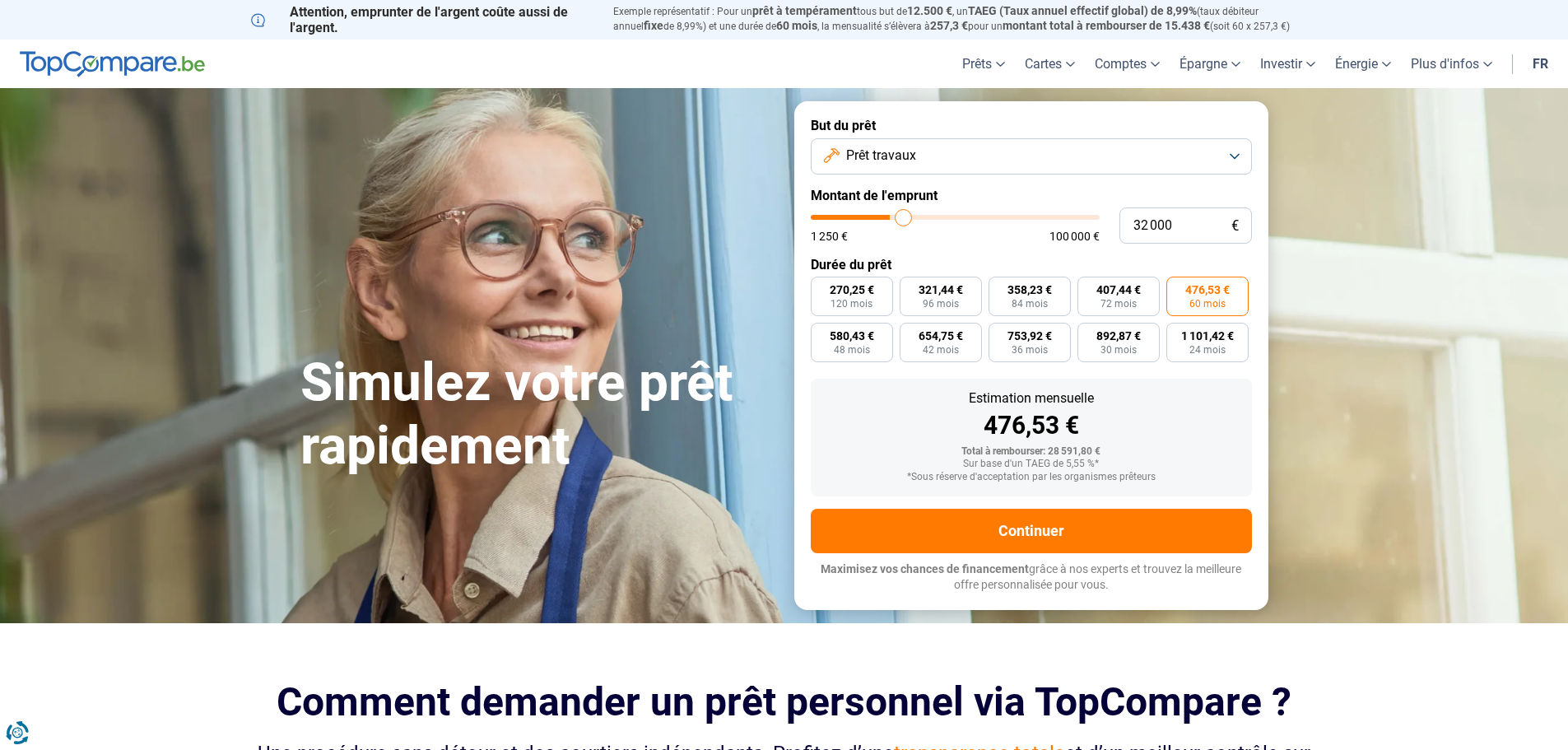
type input "32 750"
type input "32750"
type input "33 750"
type input "33750"
type input "35 250"
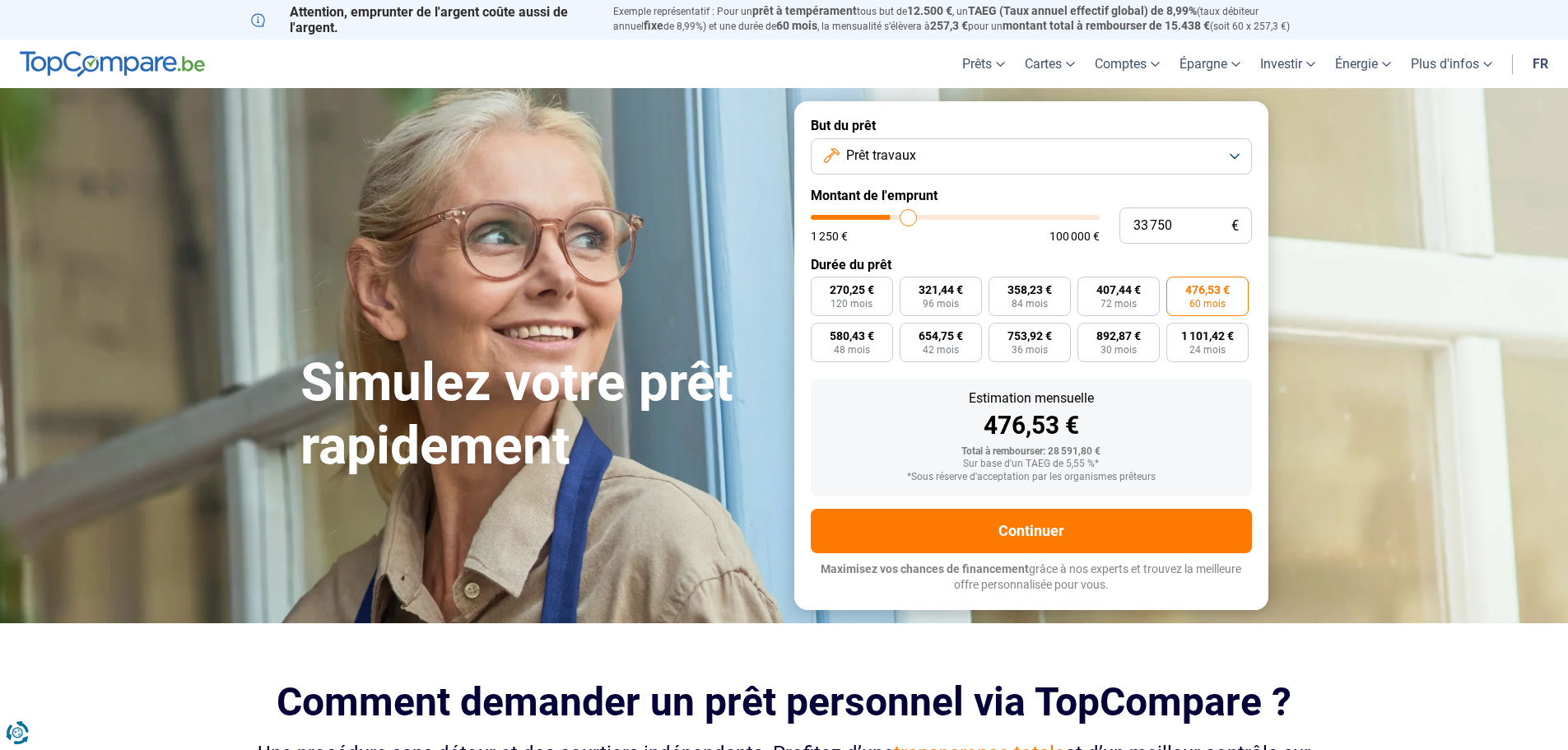
type input "35250"
type input "36 250"
type input "36250"
type input "37 000"
type input "37000"
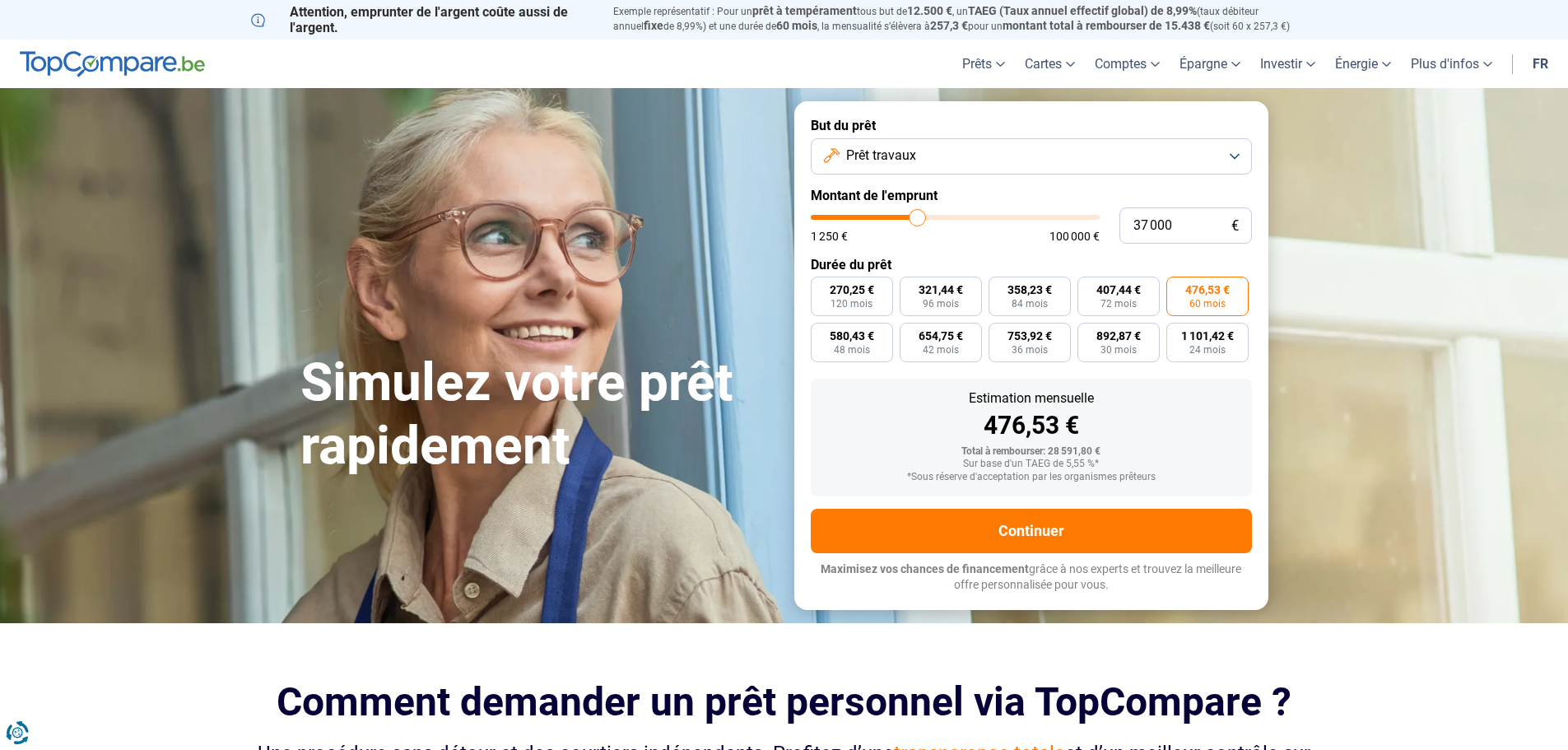
type input "37 750"
type input "37750"
type input "38 500"
type input "38500"
type input "38 750"
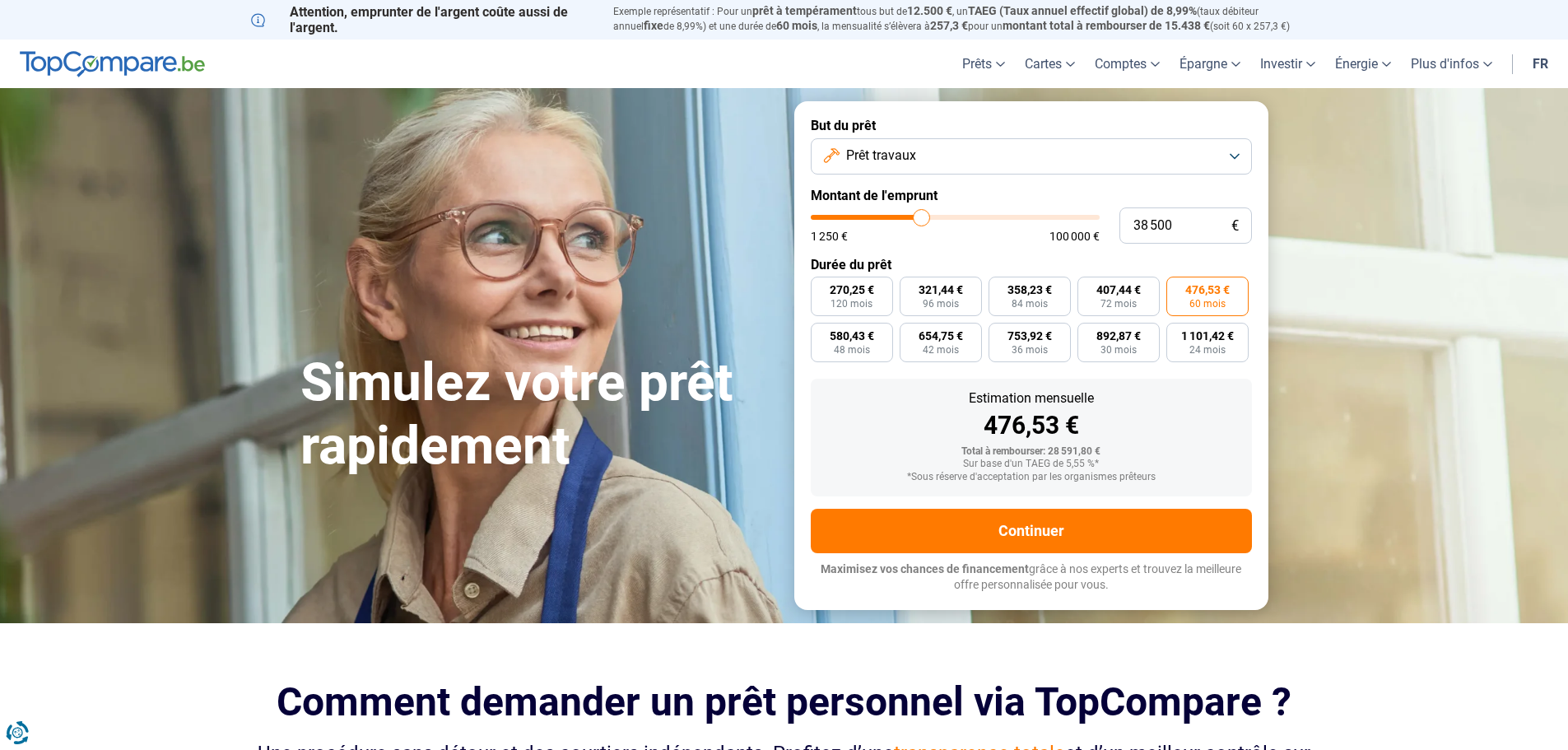
type input "38750"
type input "39 250"
type input "39250"
type input "39 500"
type input "39500"
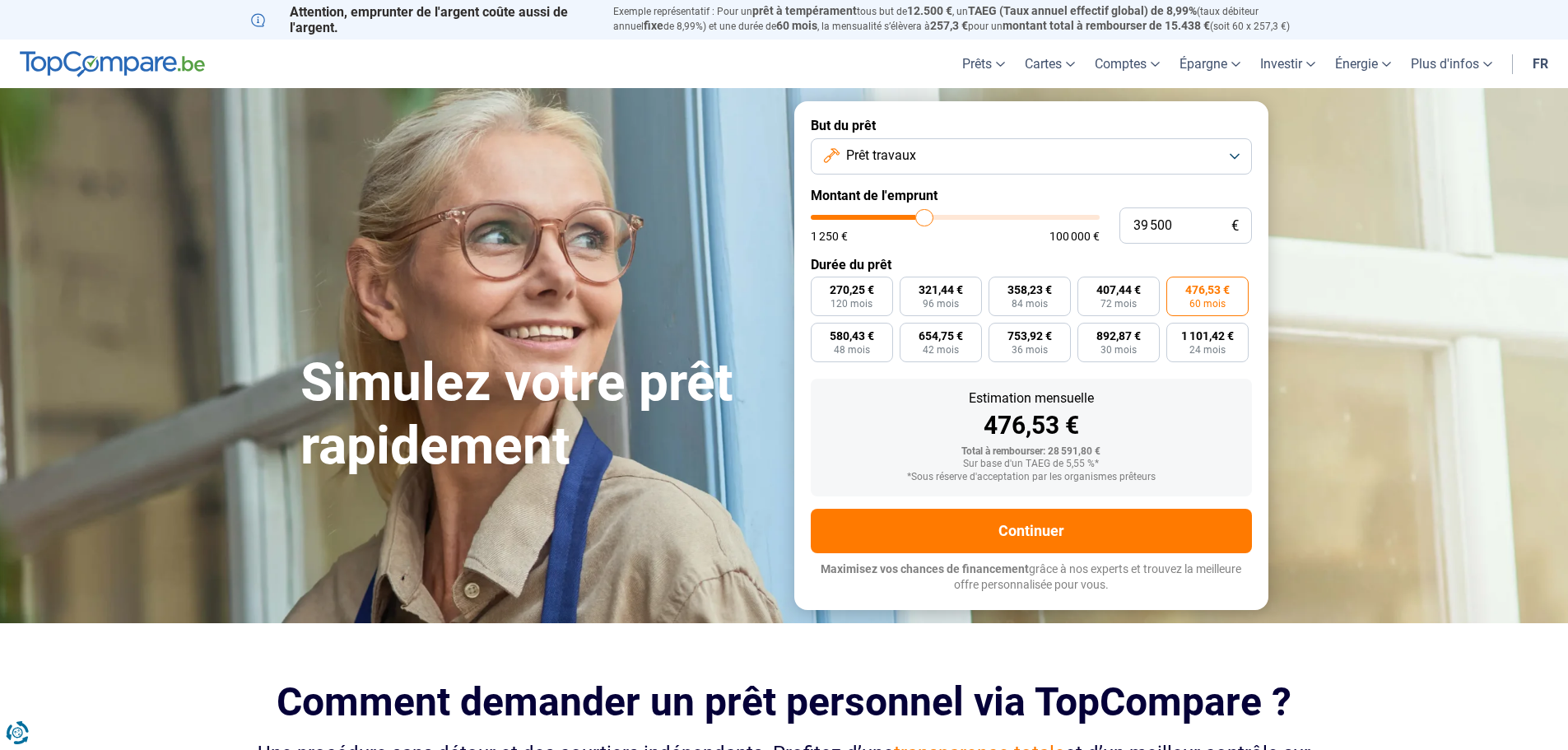
type input "40 000"
type input "40000"
type input "40 250"
type input "40250"
type input "40 750"
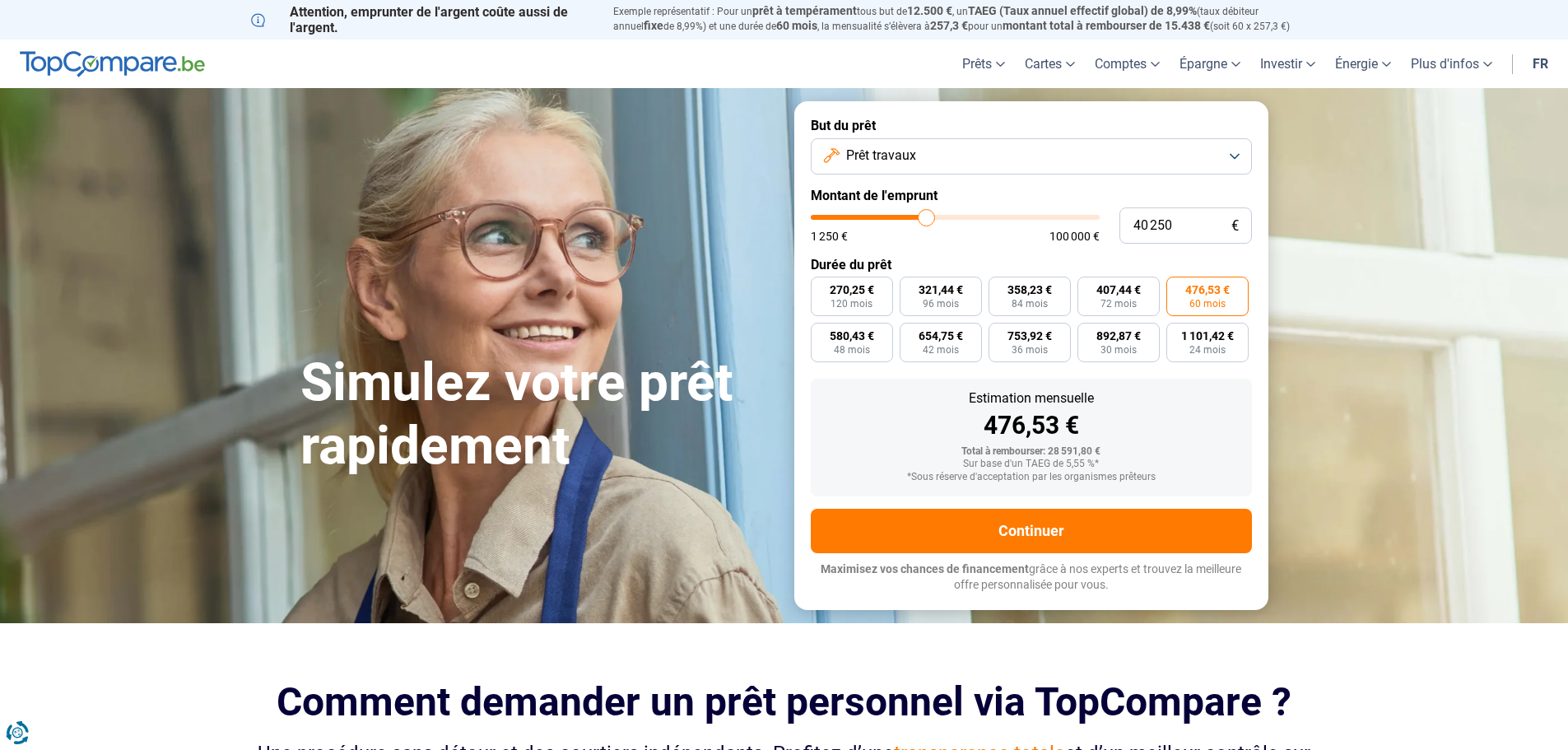
type input "40750"
type input "41 000"
type input "41000"
type input "41 500"
type input "41500"
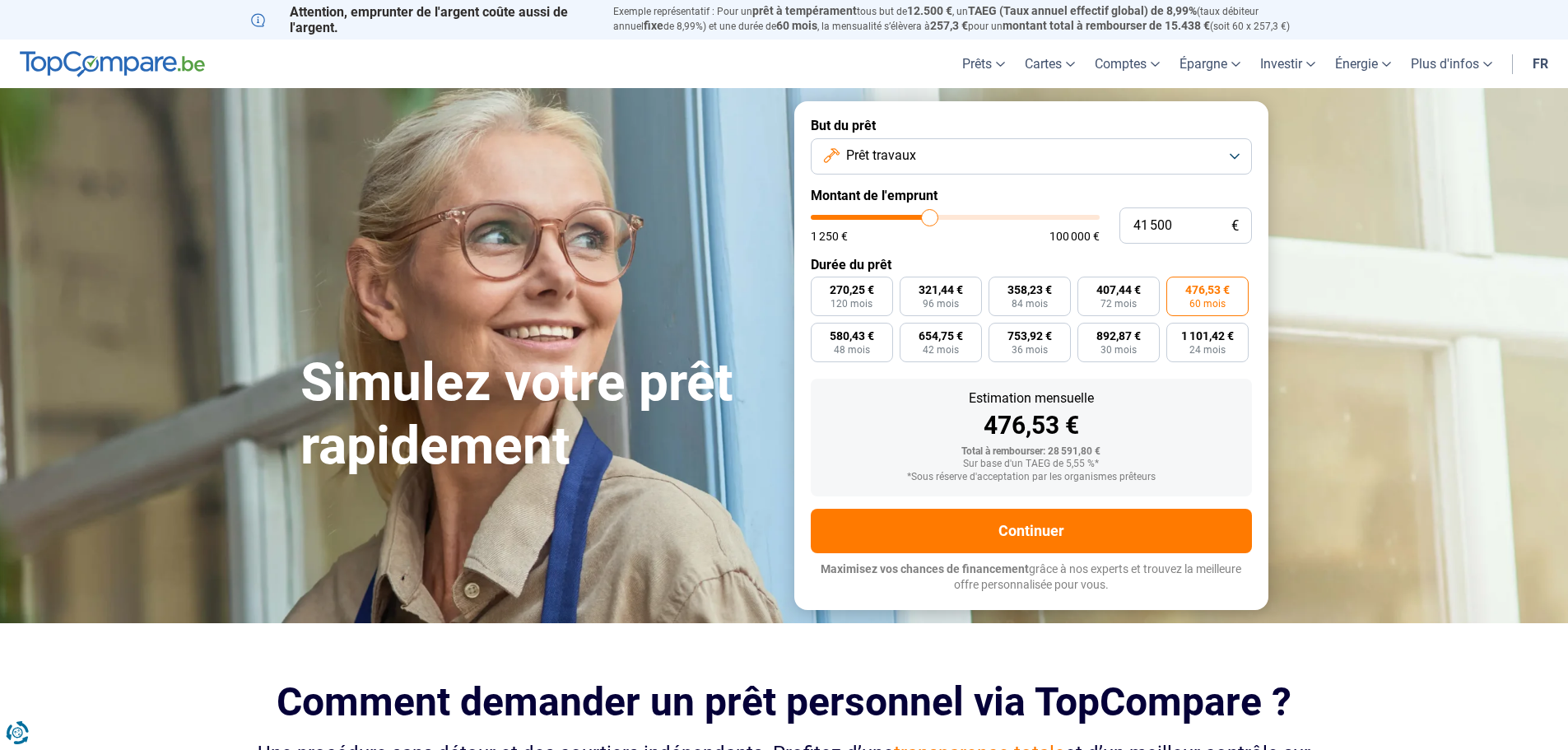
type input "42 000"
type input "42000"
type input "42 250"
type input "42250"
type input "42 500"
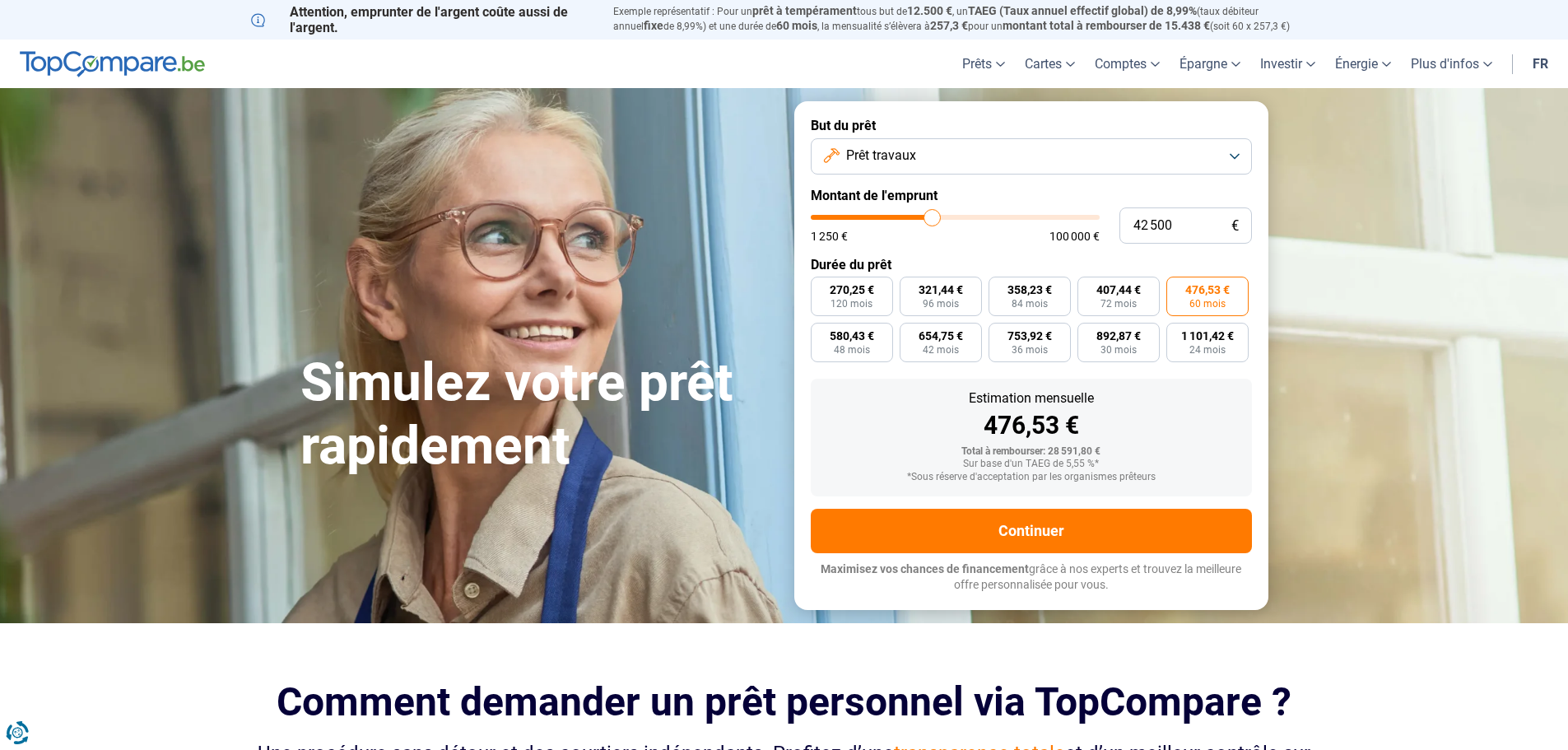
type input "42500"
type input "42 750"
type input "42750"
type input "43 000"
type input "43000"
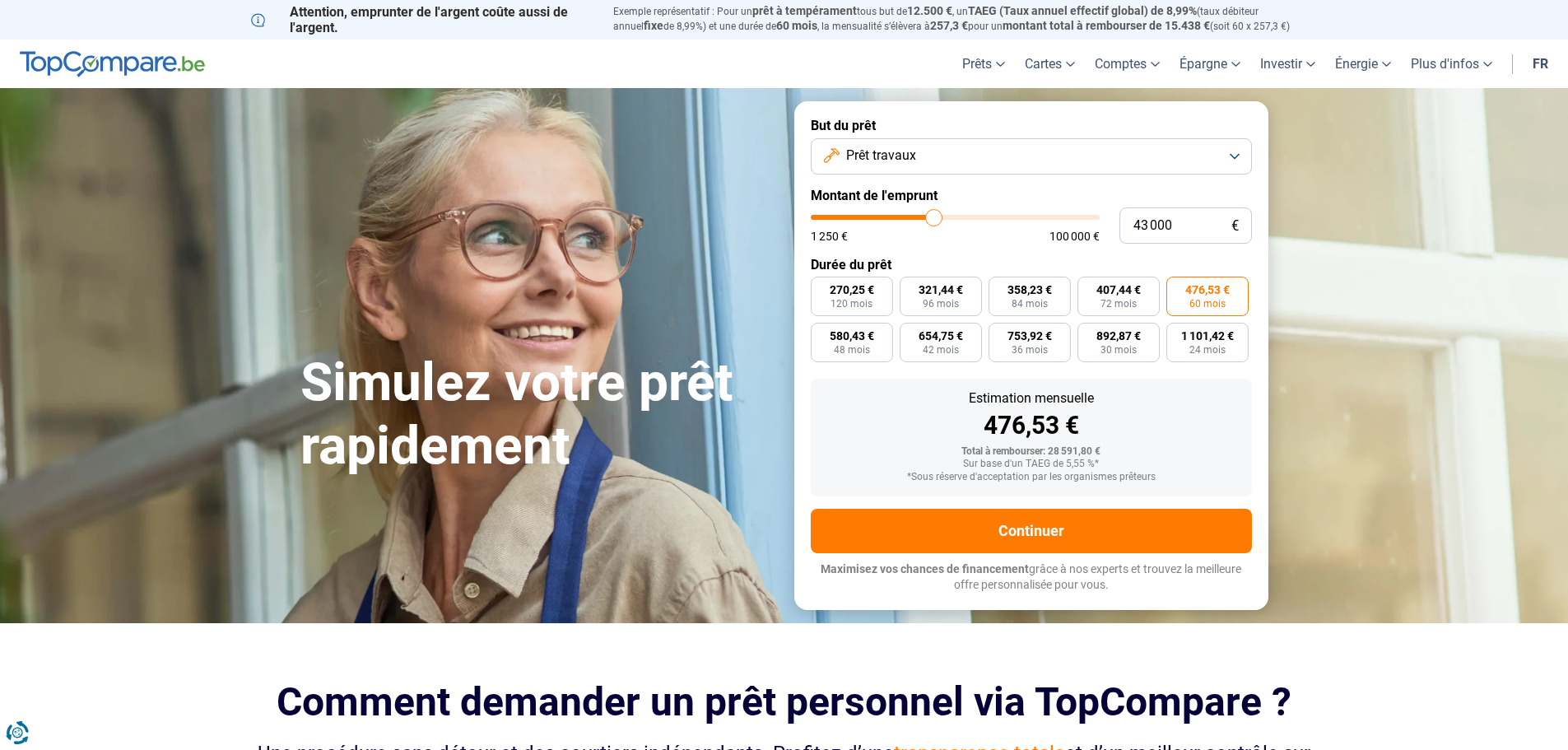
type input "43 500"
type input "43500"
type input "44 000"
type input "44000"
type input "44 250"
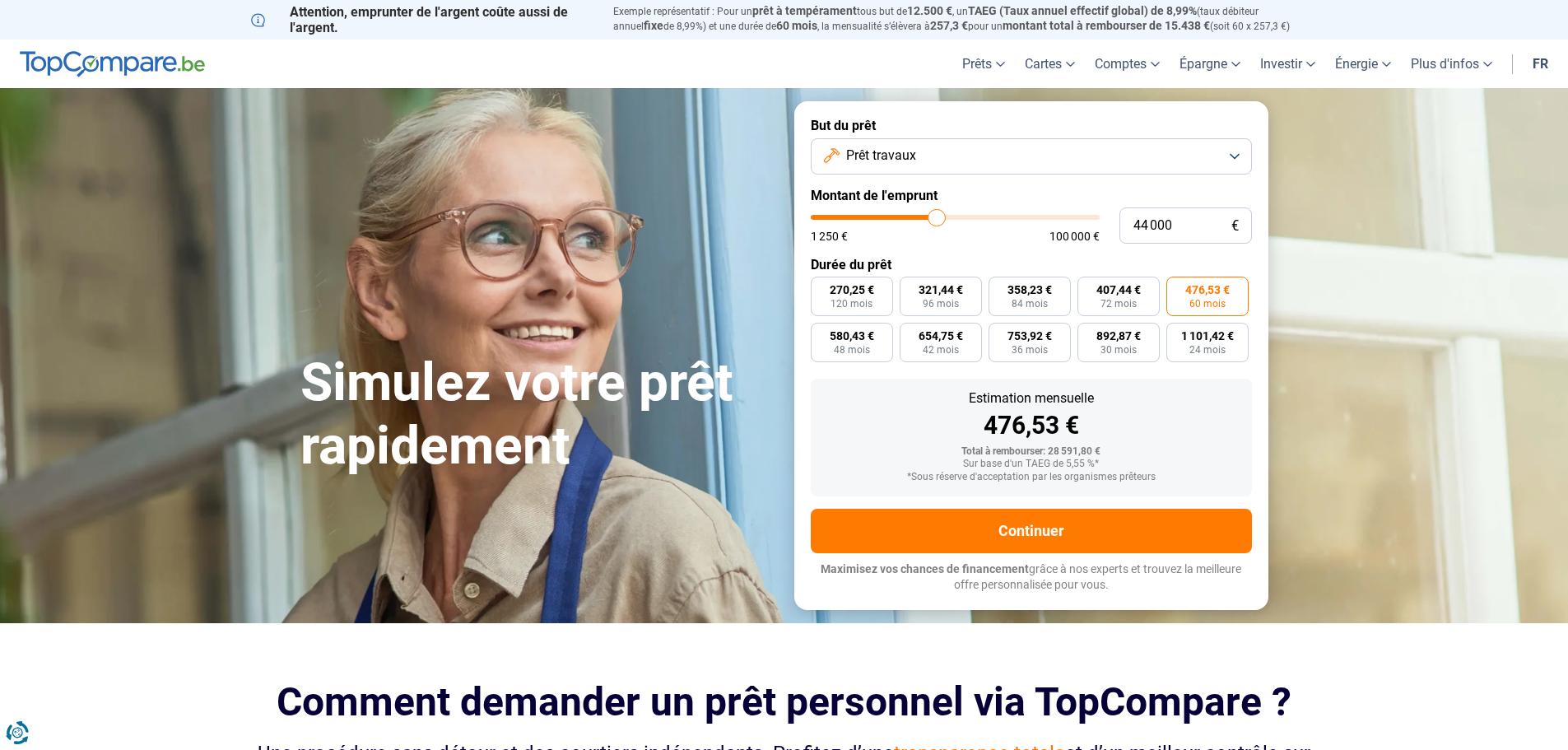
type input "44250"
type input "45 000"
type input "45000"
type input "45 250"
type input "45250"
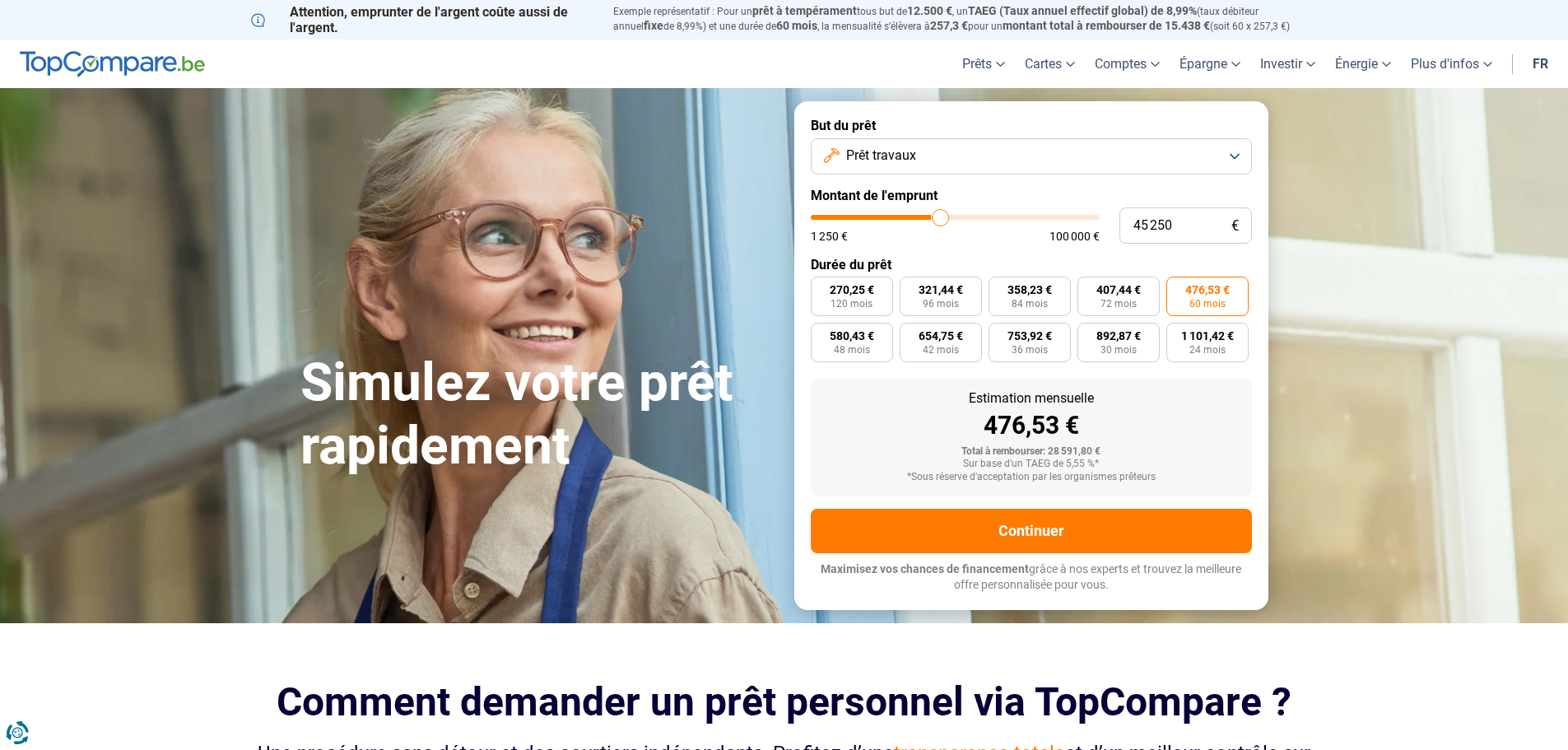
type input "45 500"
type input "45500"
type input "45 750"
type input "45750"
type input "46 000"
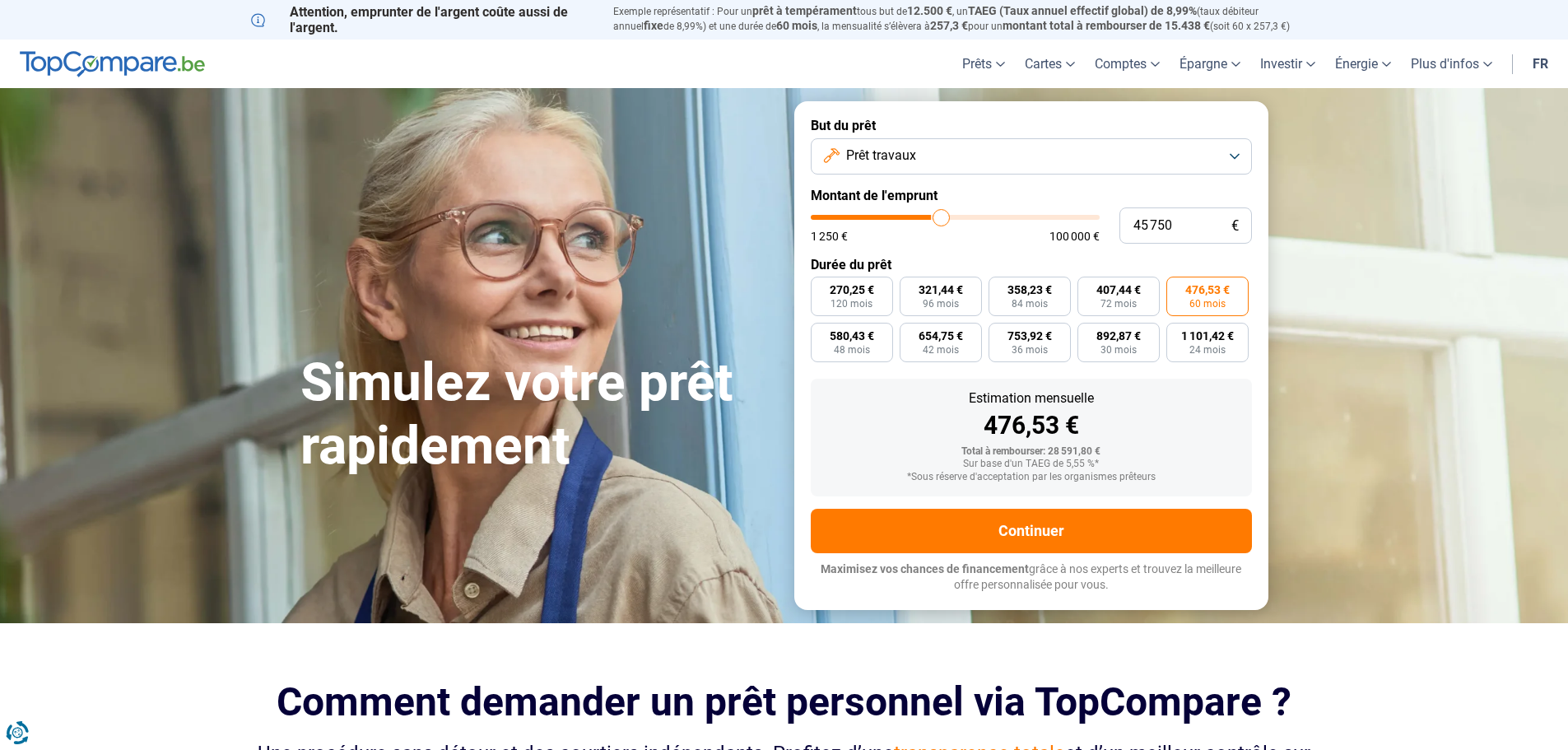
type input "46000"
type input "46 500"
type input "46500"
type input "46 750"
type input "46750"
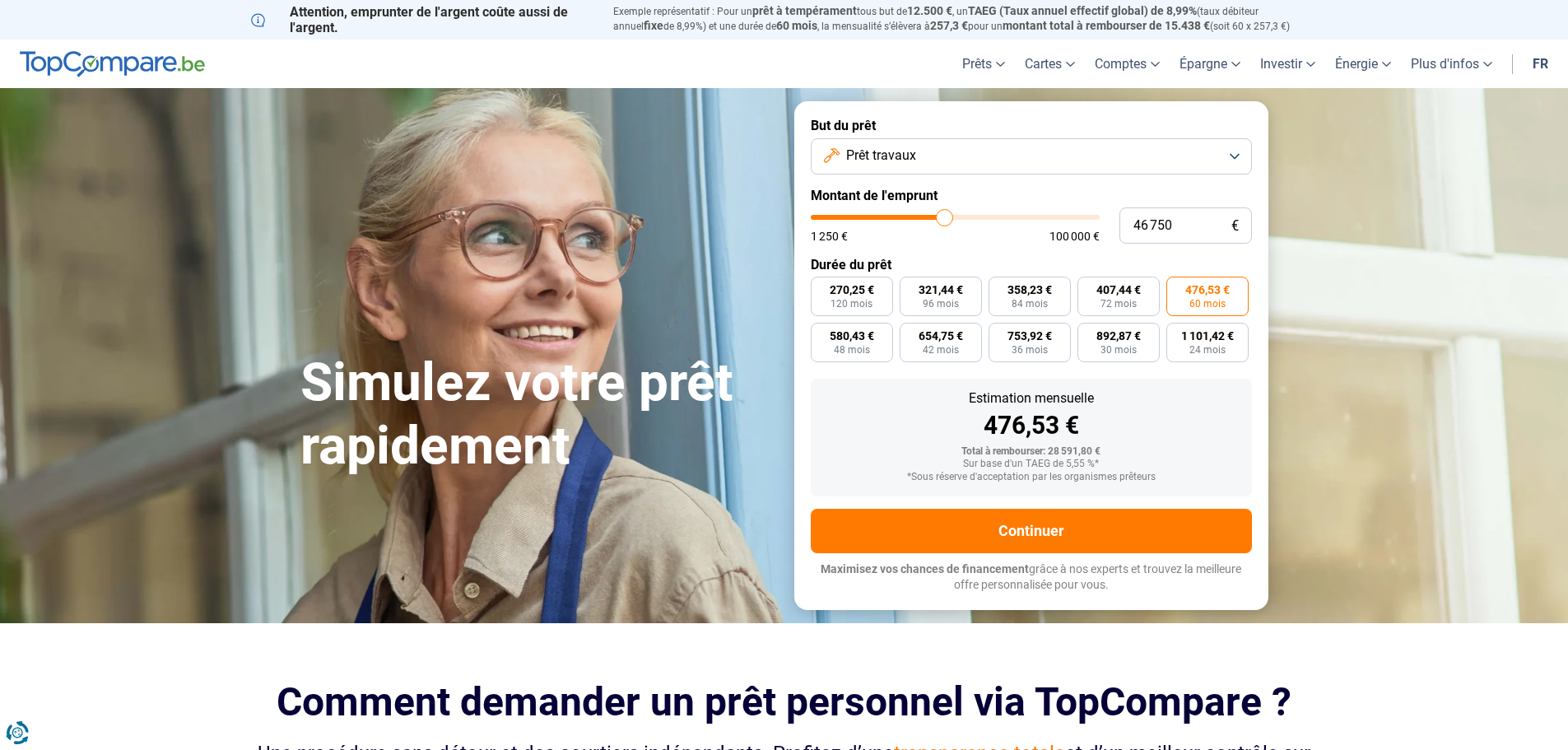
type input "47 000"
type input "47000"
type input "47 250"
type input "47250"
type input "48 000"
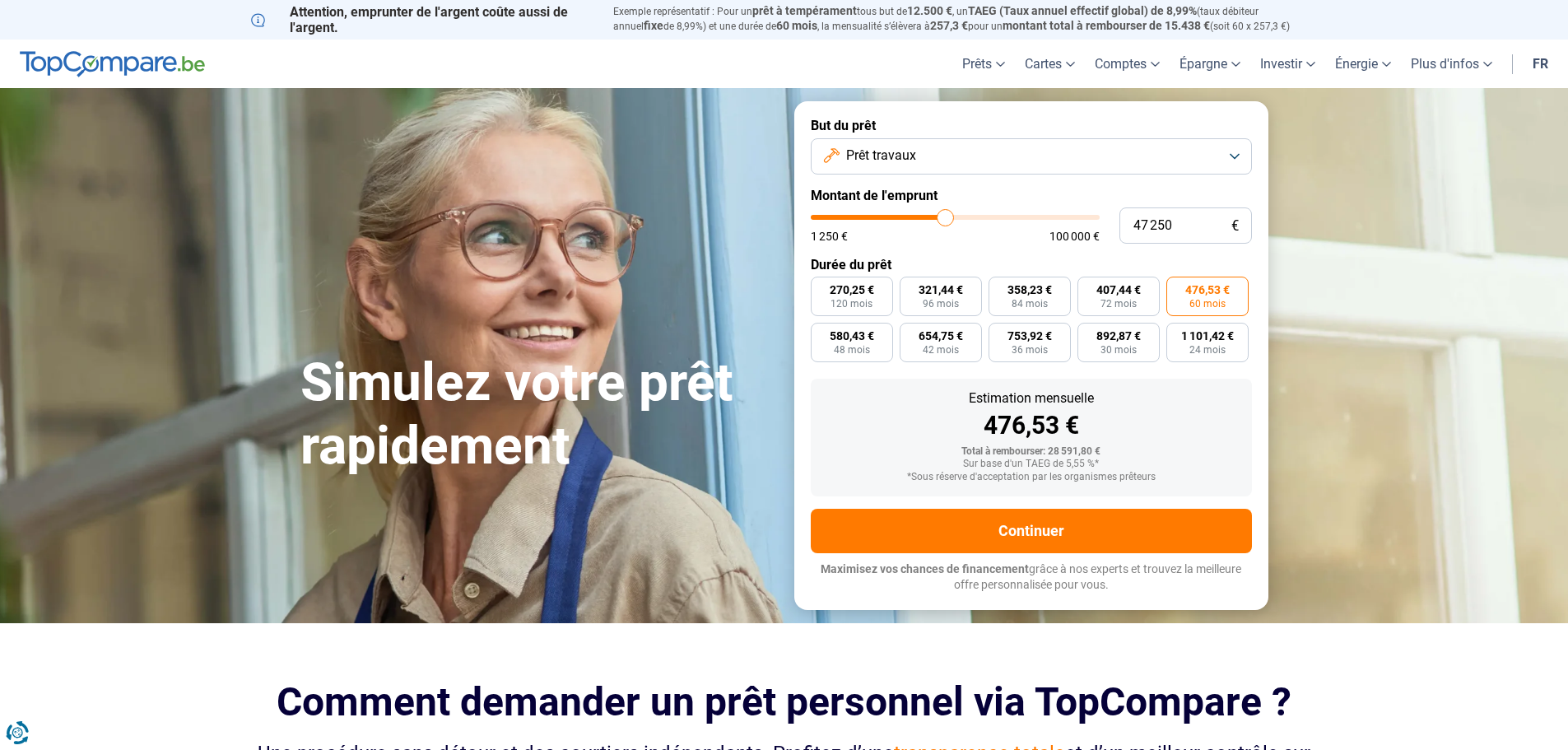
type input "48000"
type input "48 250"
type input "48250"
type input "48 500"
type input "48500"
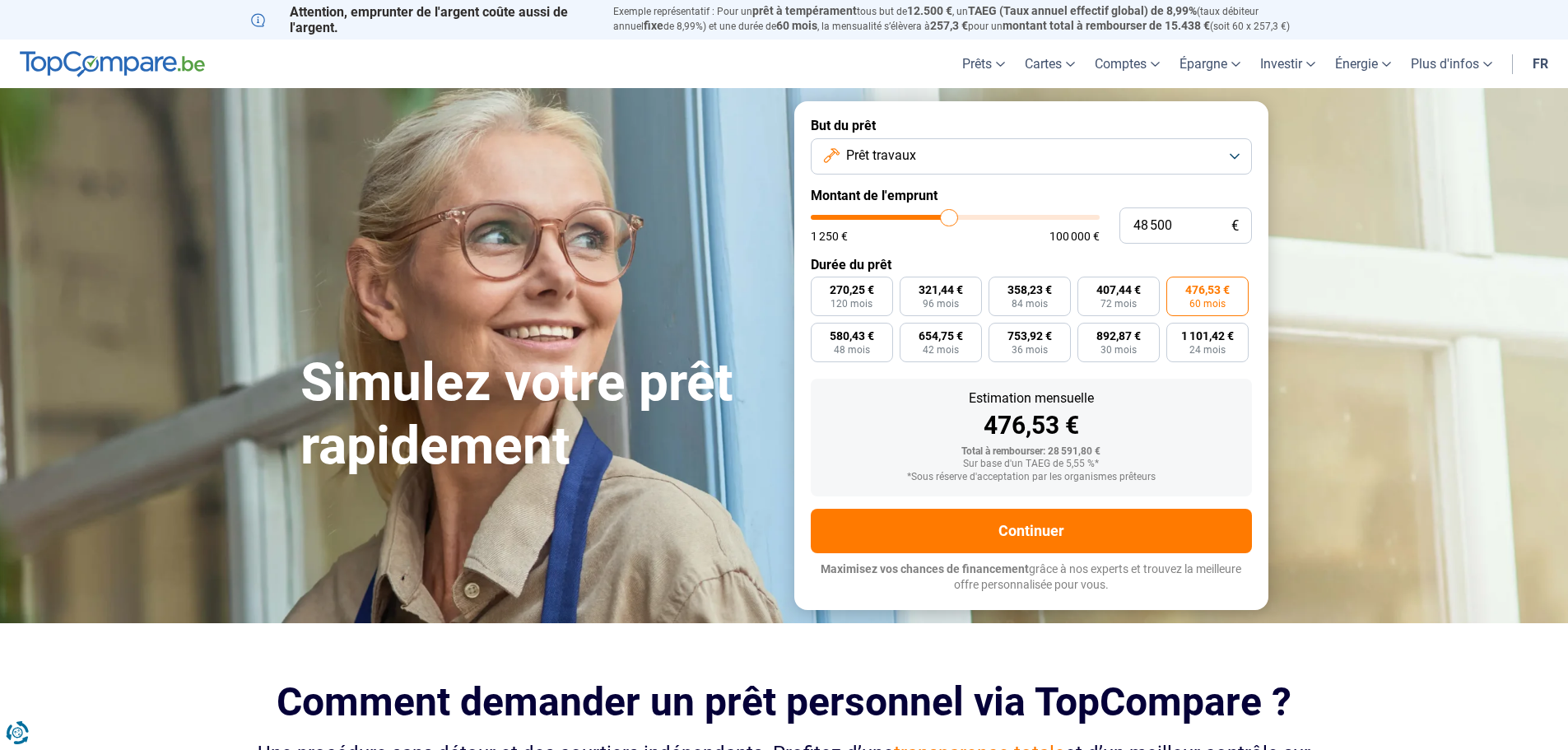
type input "49 000"
type input "49000"
type input "49 500"
type input "49500"
type input "49 750"
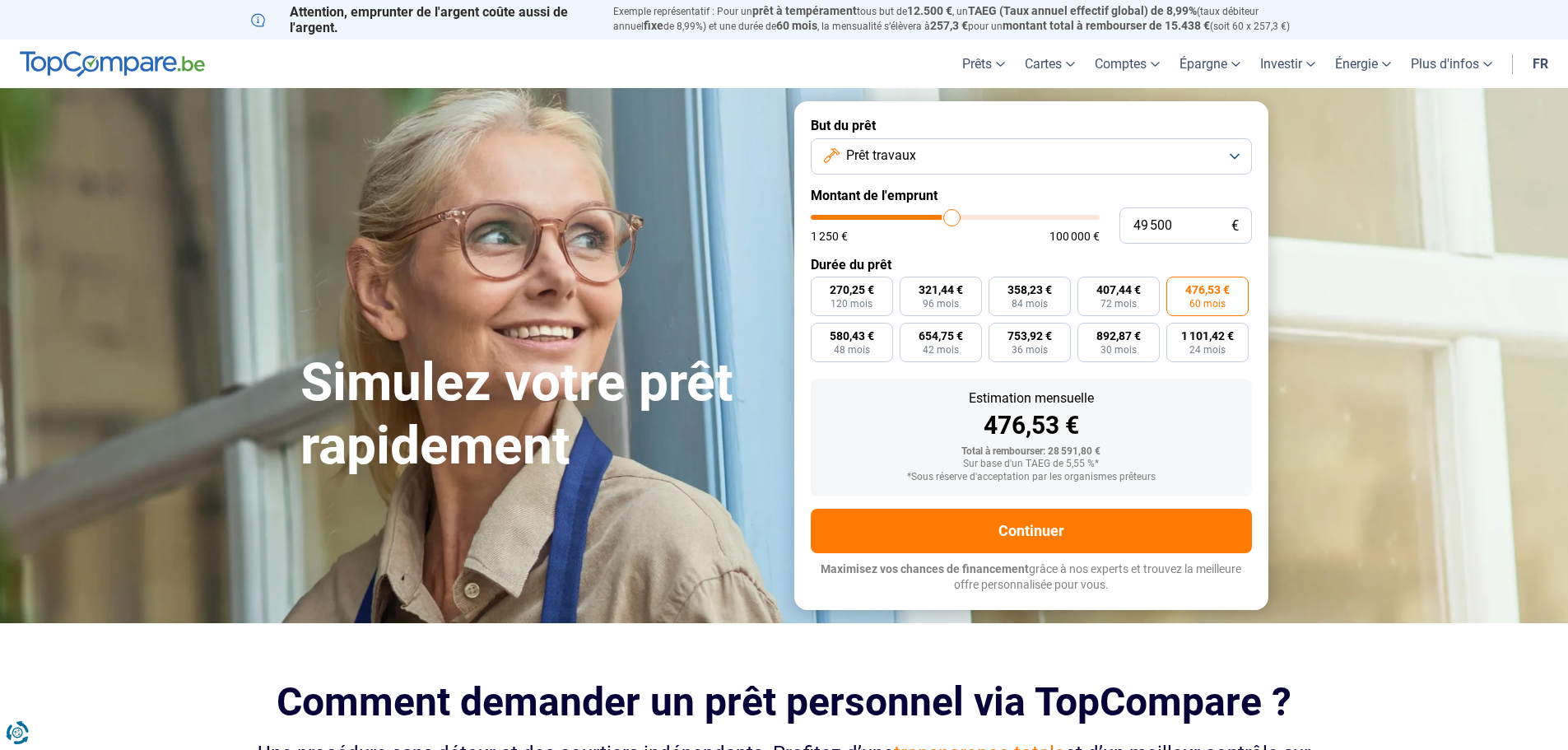
type input "49750"
type input "50 000"
type input "50000"
type input "50 250"
type input "50250"
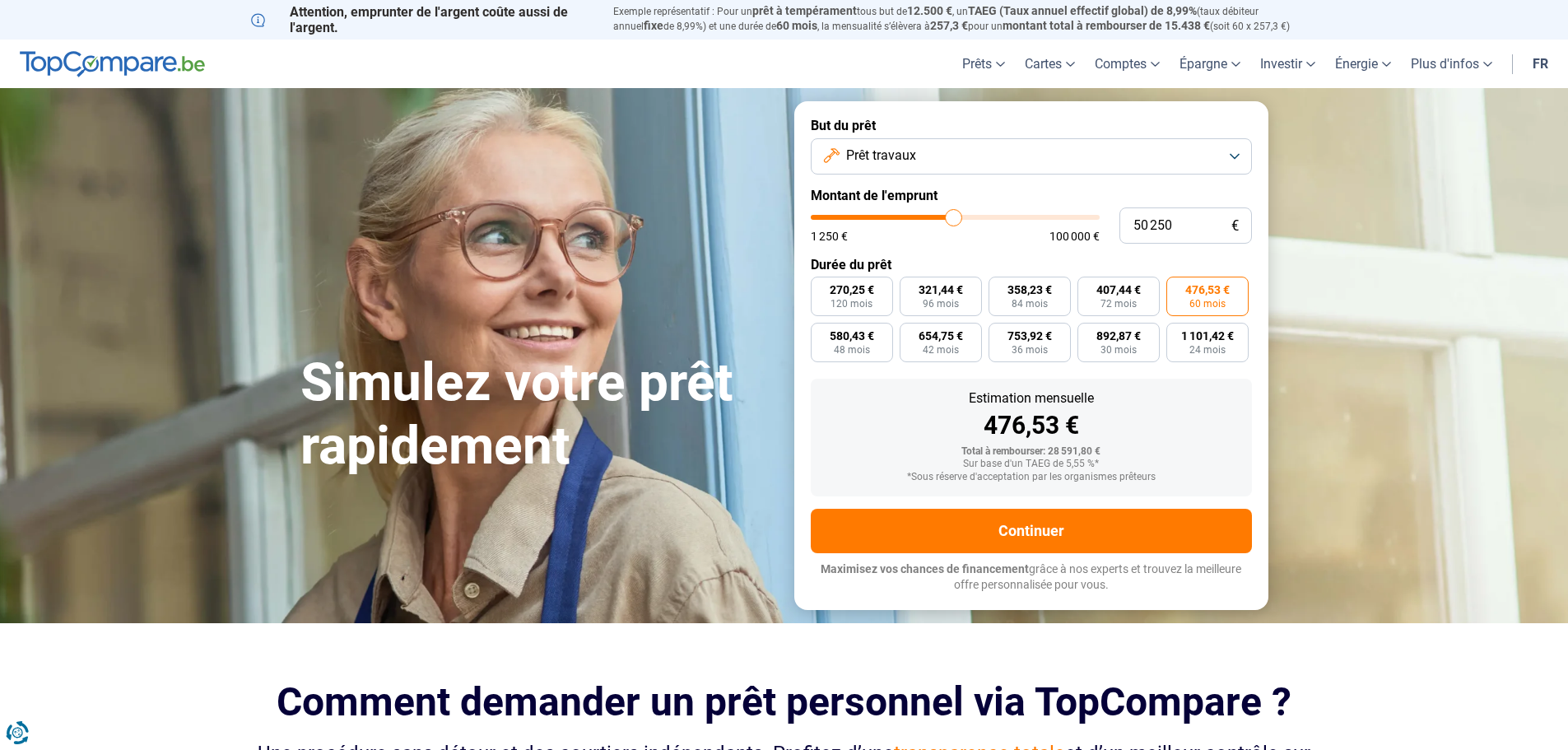
type input "50 500"
type input "50500"
type input "51 000"
type input "51000"
type input "51 250"
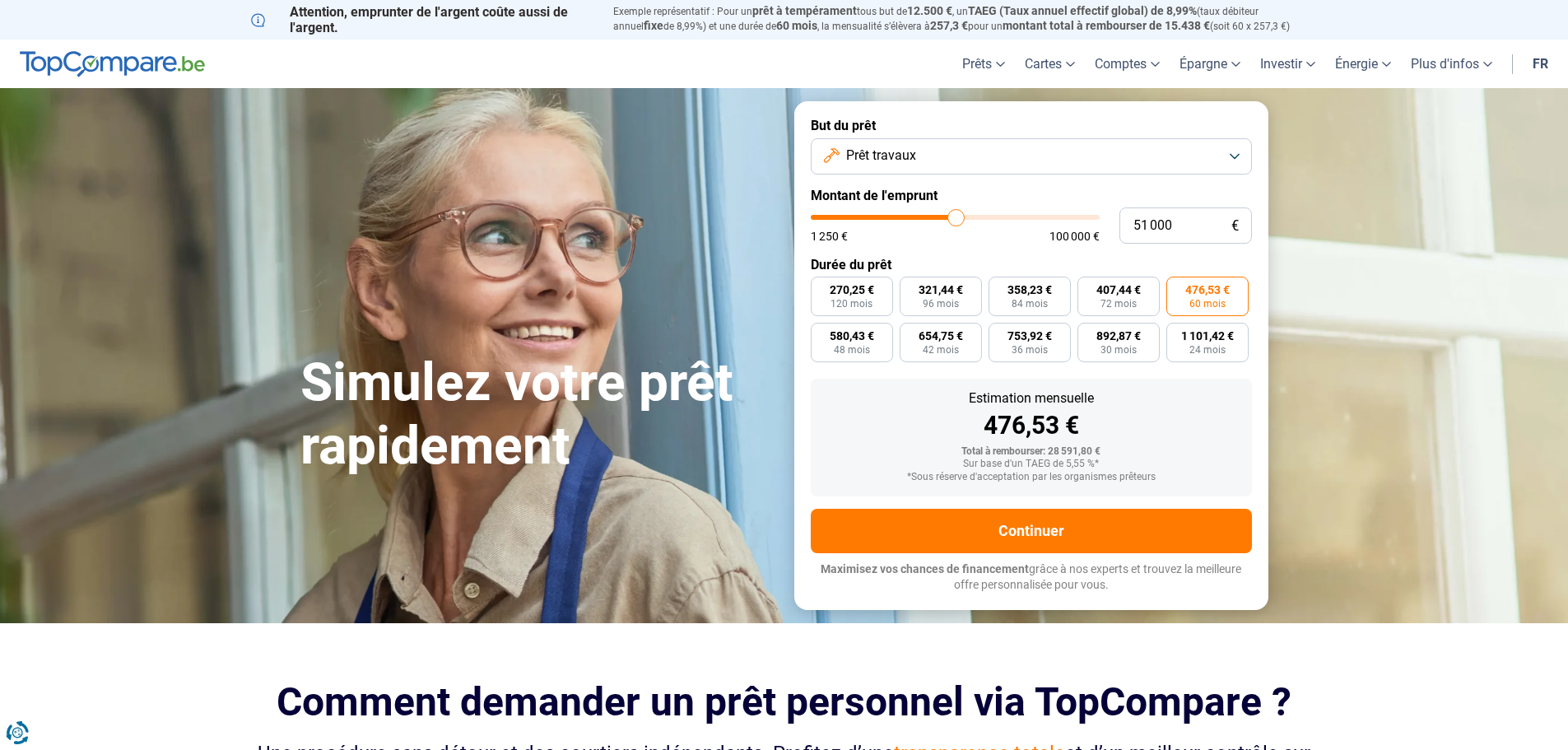
type input "51250"
type input "51 500"
drag, startPoint x: 888, startPoint y: 223, endPoint x: 953, endPoint y: 226, distance: 65.1
click at [953, 220] on input "range" at bounding box center [954, 217] width 289 height 5
